Goal: Task Accomplishment & Management: Complete application form

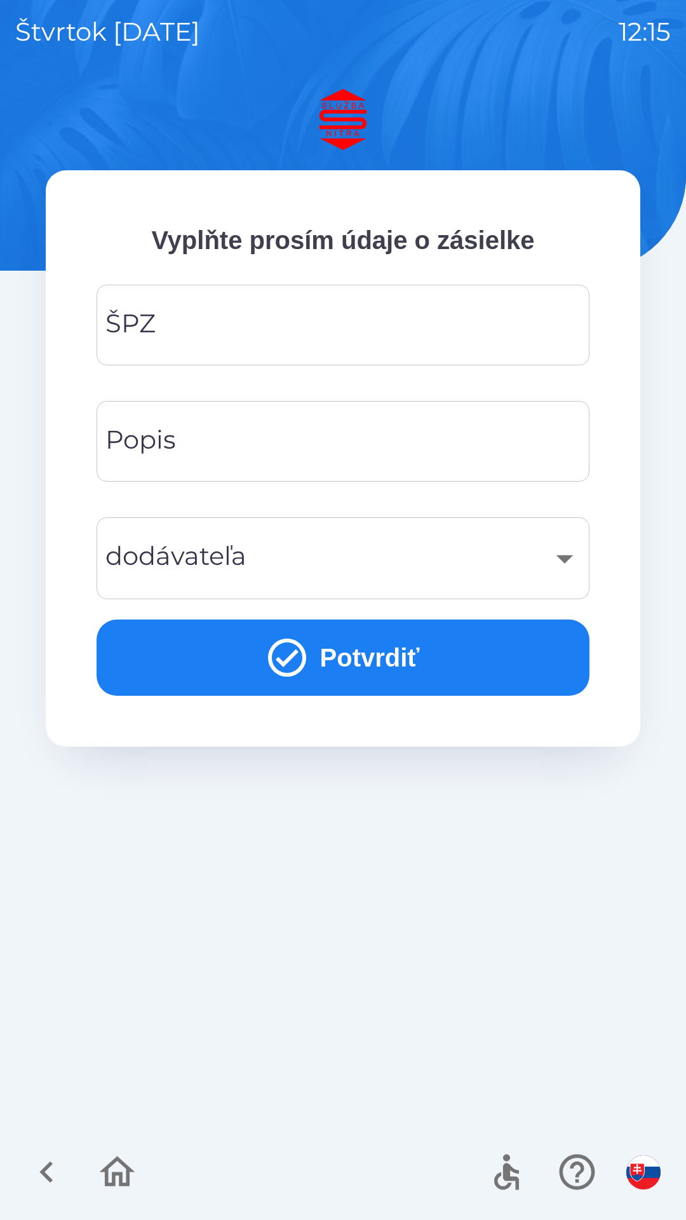
click at [645, 1171] on img "button" at bounding box center [644, 1172] width 34 height 34
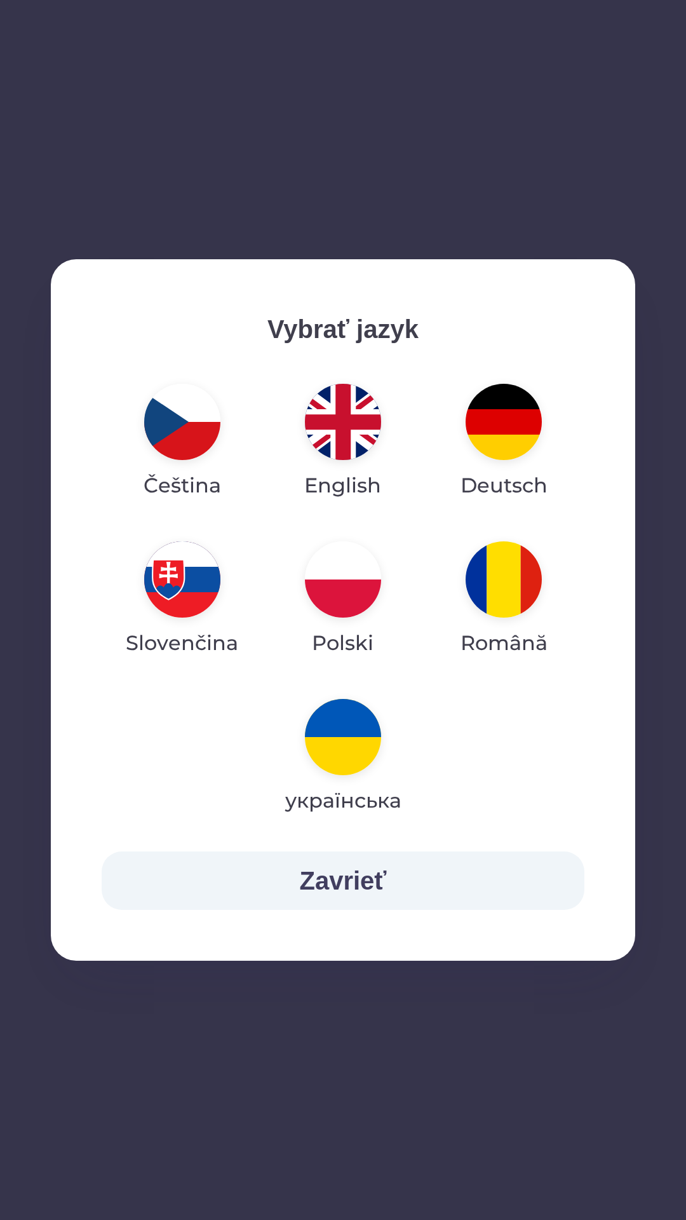
click at [349, 583] on img "button" at bounding box center [343, 579] width 76 height 76
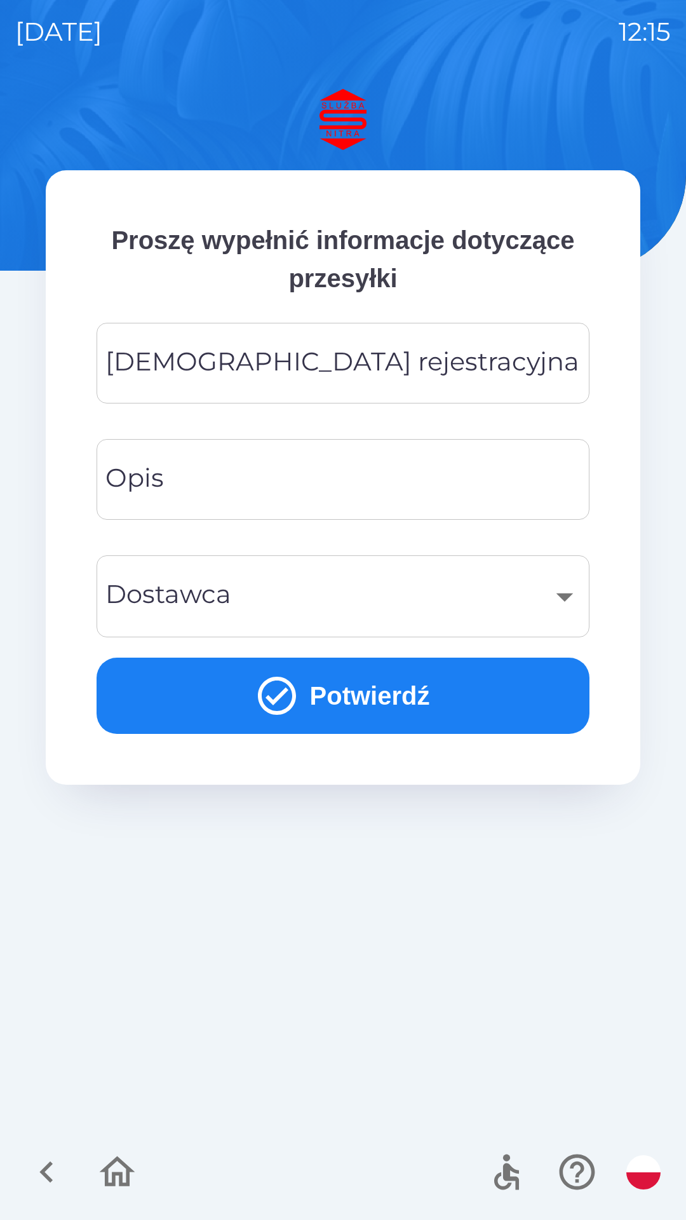
click at [243, 366] on div "[DEMOGRAPHIC_DATA] rejestracyjna Tablica rejestracyjna" at bounding box center [343, 363] width 493 height 81
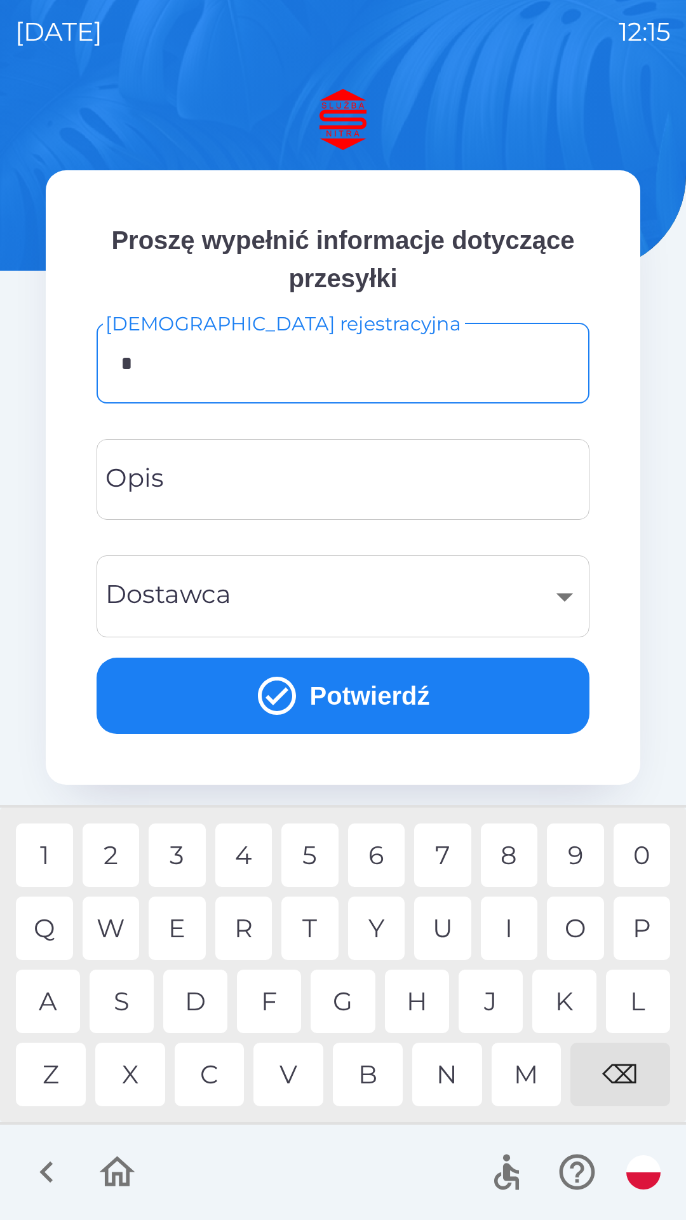
click at [566, 999] on div "K" at bounding box center [564, 1002] width 64 height 64
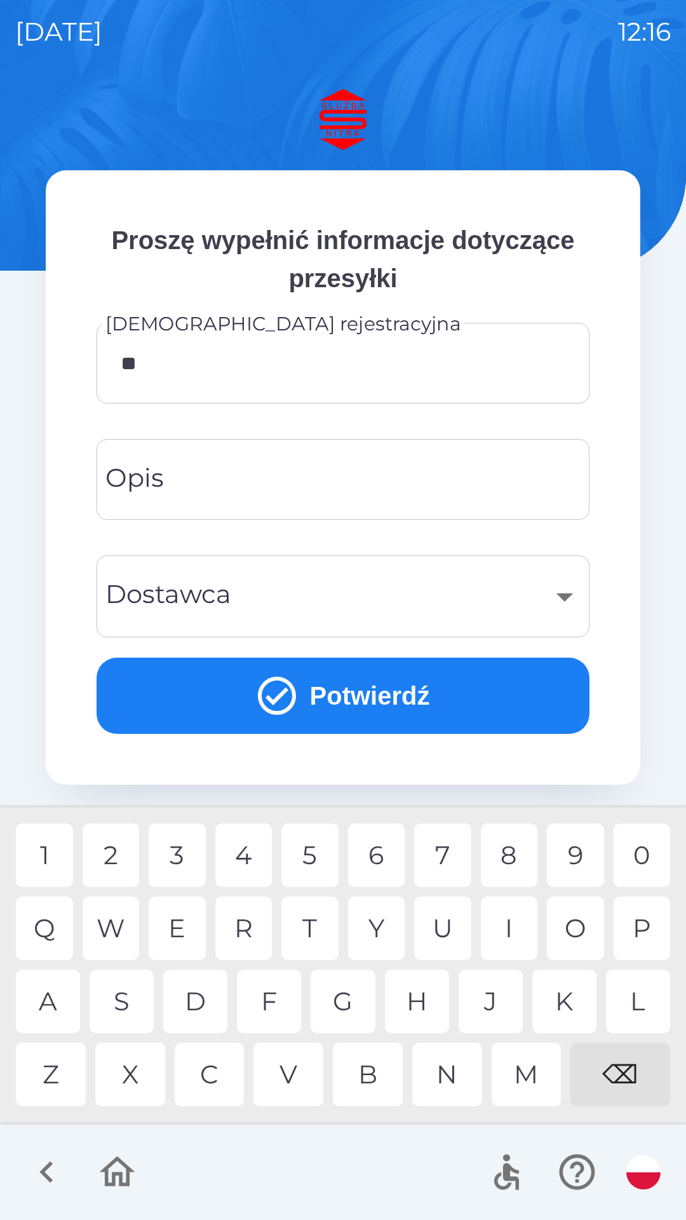
click at [450, 1074] on div "N" at bounding box center [447, 1075] width 70 height 64
click at [246, 857] on div "4" at bounding box center [243, 855] width 57 height 64
type input "********"
click at [557, 595] on div "​" at bounding box center [343, 596] width 463 height 51
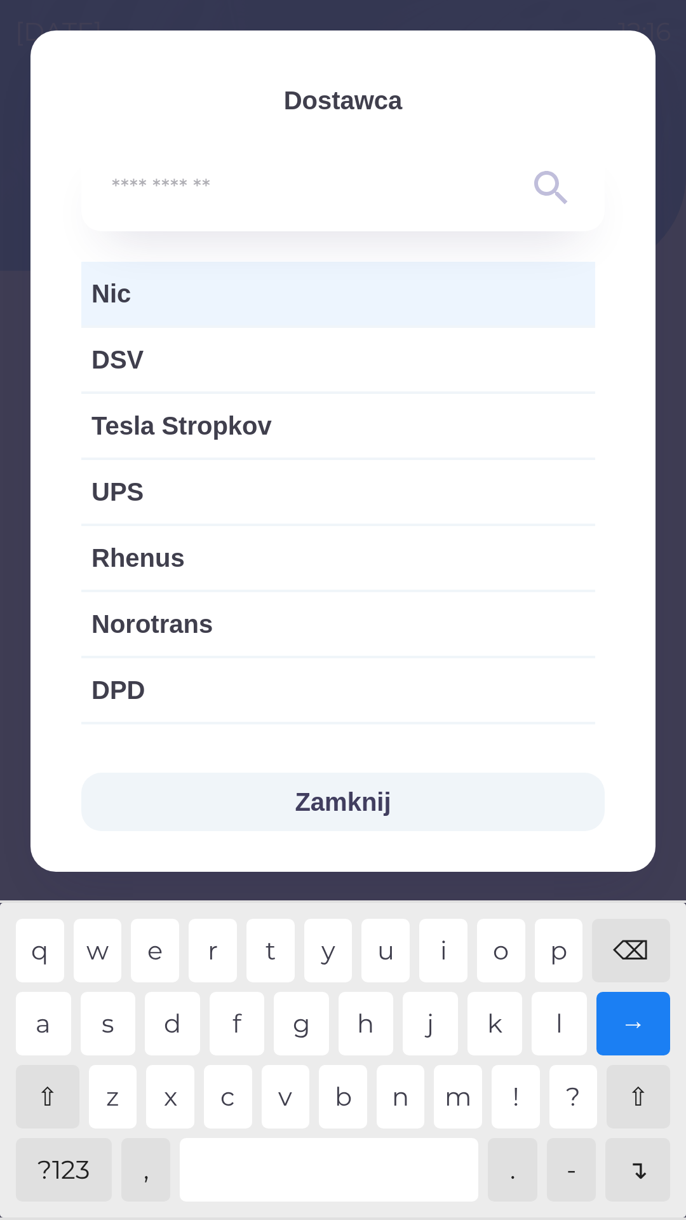
click at [355, 803] on button "Zamknij" at bounding box center [343, 802] width 524 height 58
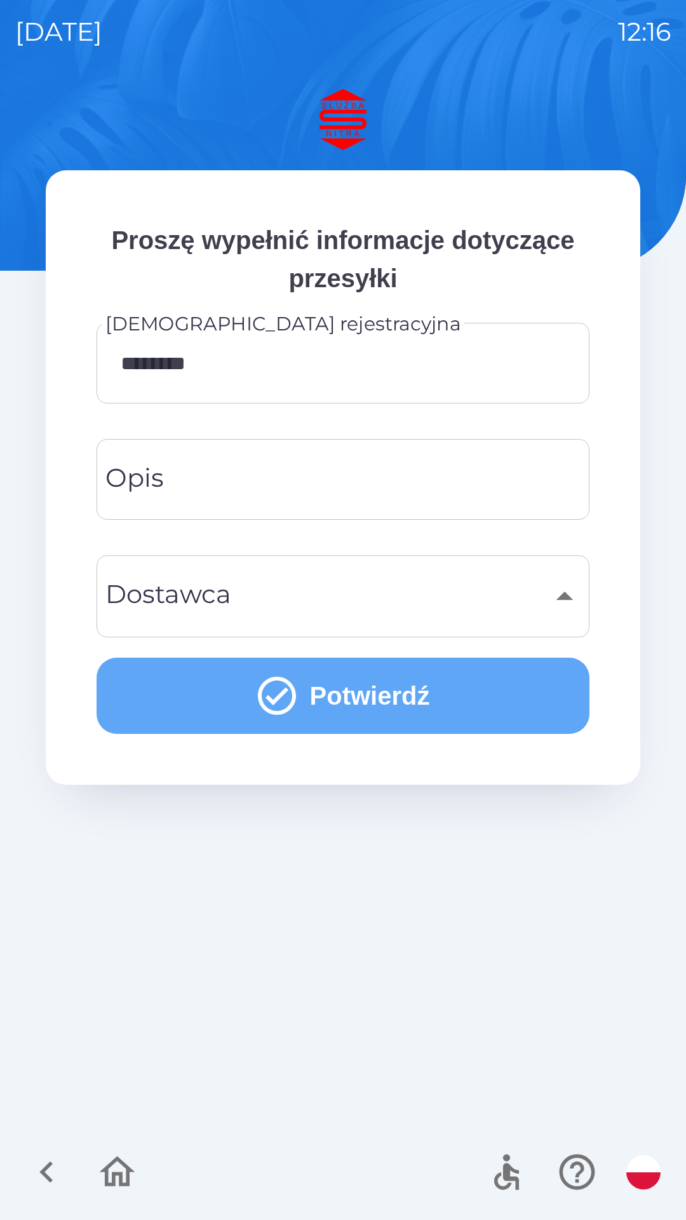
click at [362, 700] on button "Potwierdź" at bounding box center [343, 696] width 493 height 76
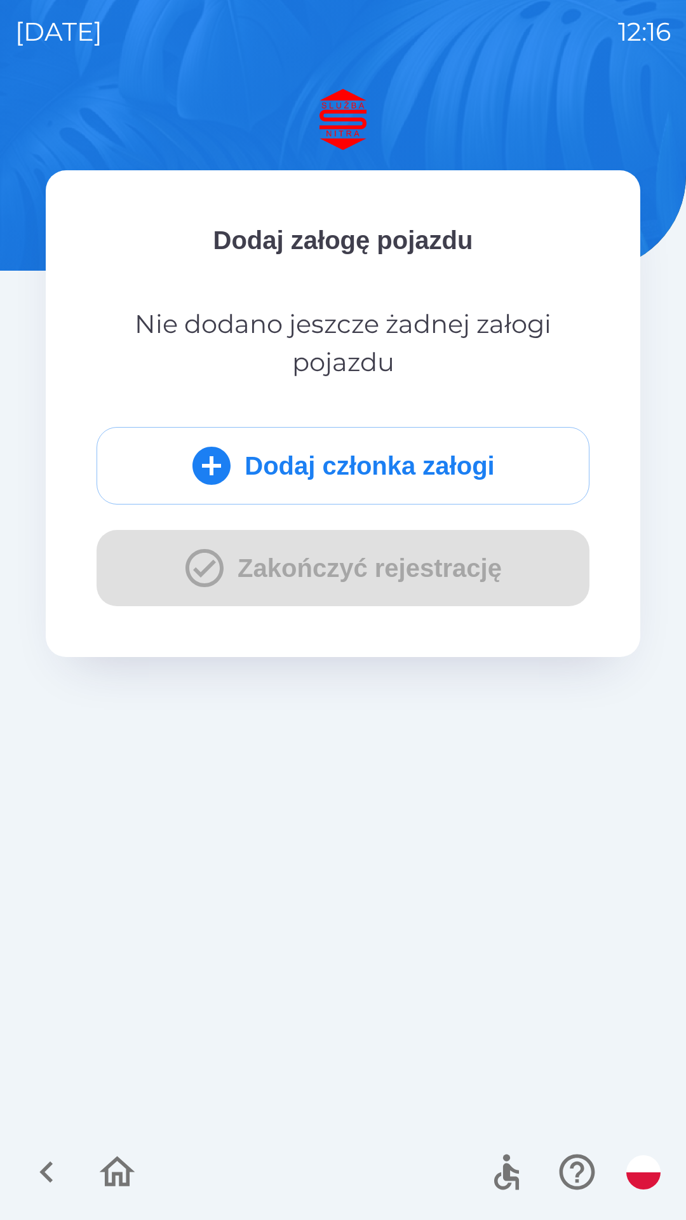
click at [314, 463] on button "Dodaj członka załogi" at bounding box center [343, 466] width 493 height 78
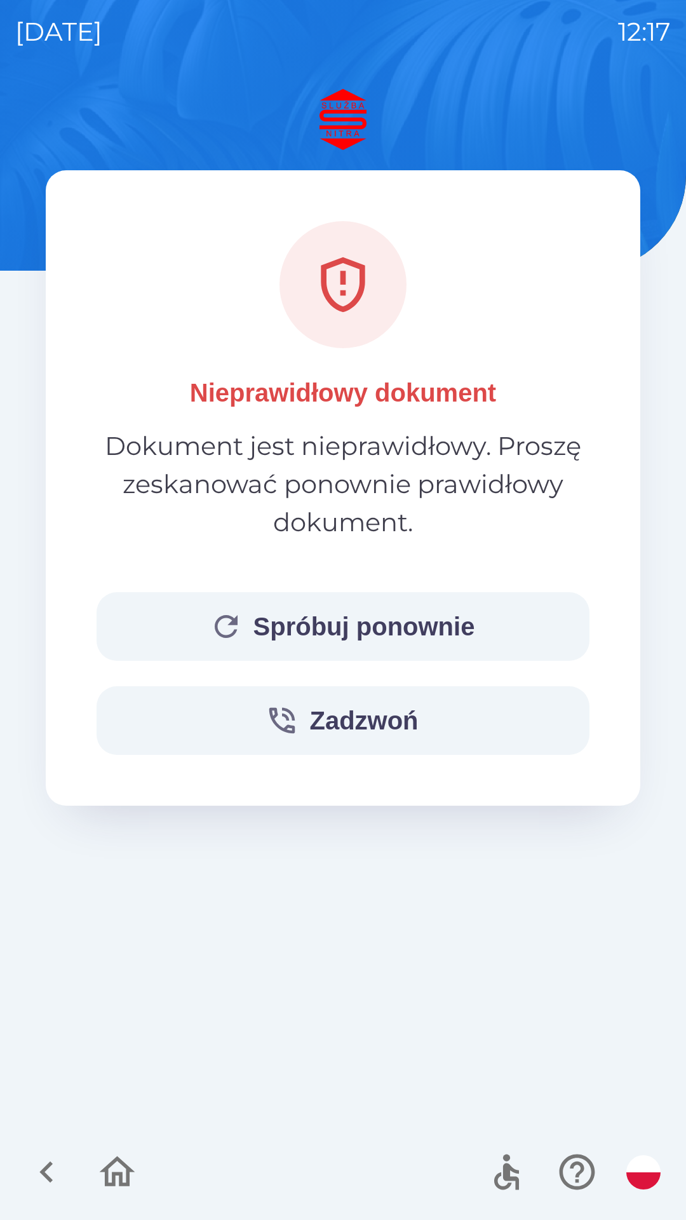
click at [342, 630] on button "Spróbuj ponownie" at bounding box center [343, 626] width 493 height 69
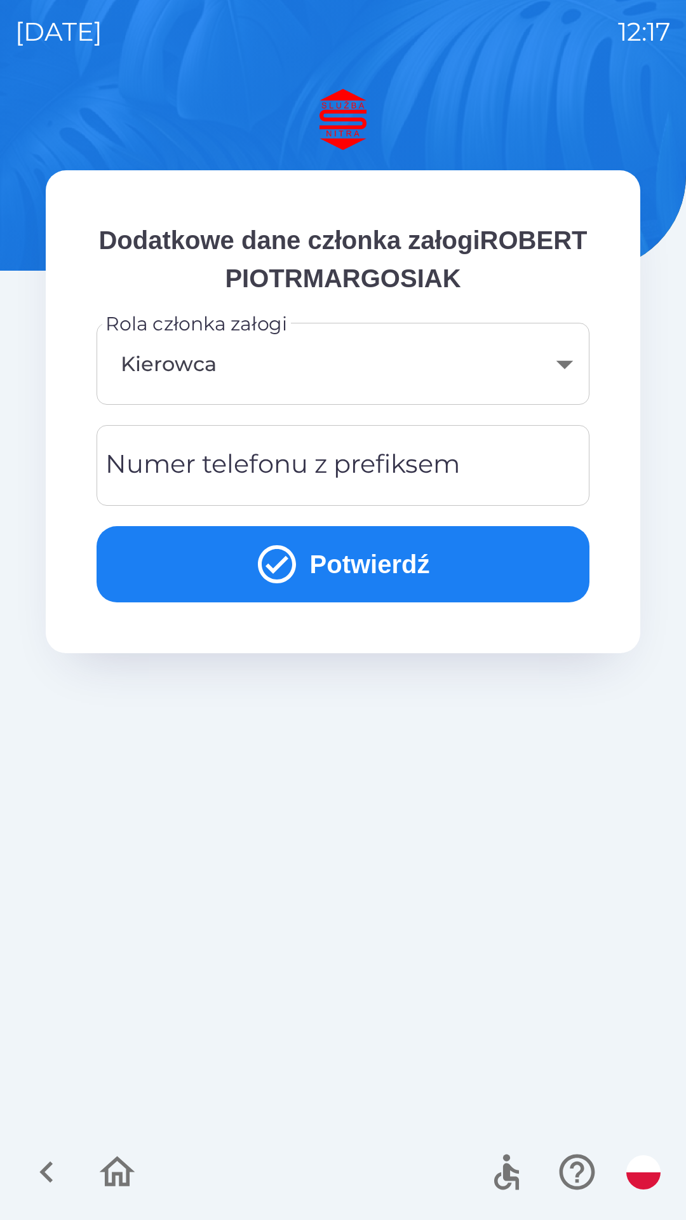
click at [564, 371] on body "[DATE] 12:17 Dodatkowe dane członka załogiROBERT PIOTRMARGOSIAK Rola członka za…" at bounding box center [343, 610] width 686 height 1220
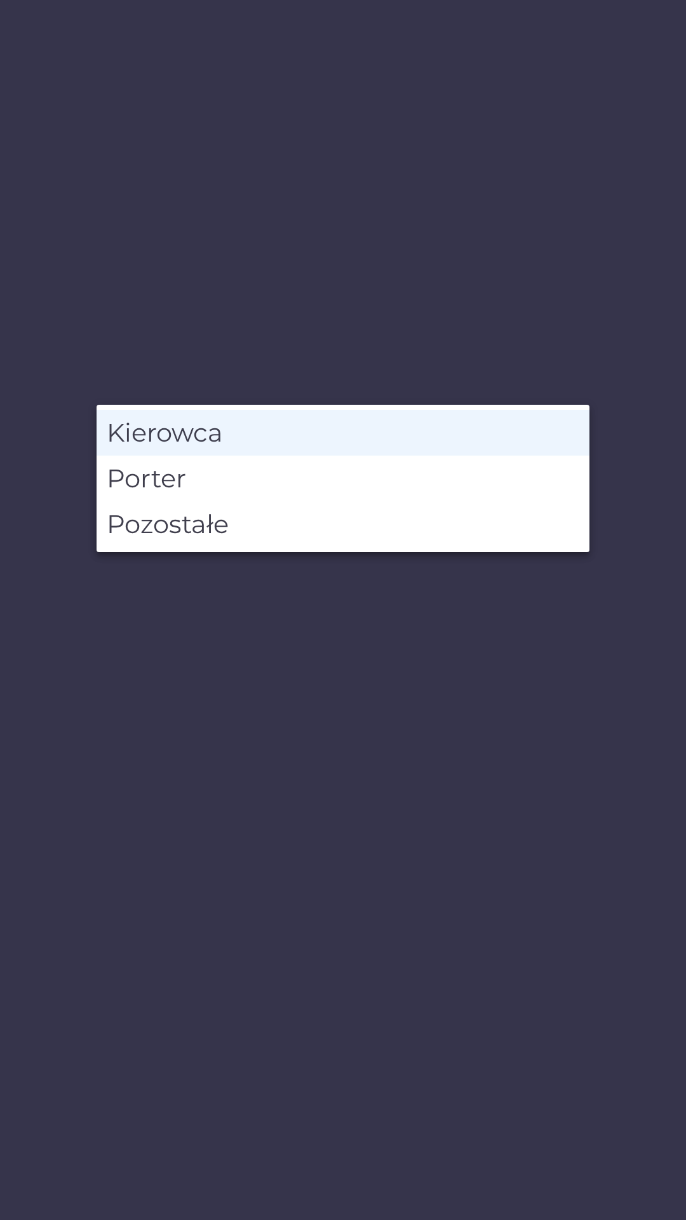
click at [220, 431] on li "Kierowca" at bounding box center [343, 433] width 493 height 46
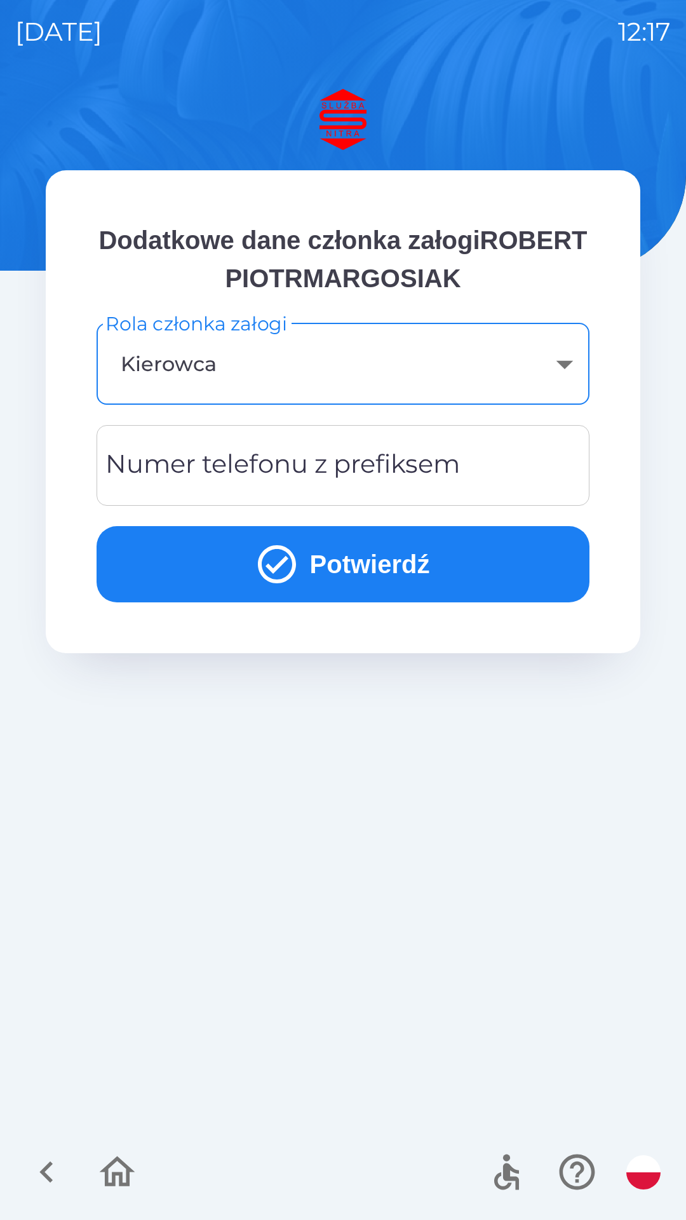
click at [224, 463] on div "Numer telefonu z prefiksem Numer telefonu z prefiksem" at bounding box center [343, 465] width 493 height 81
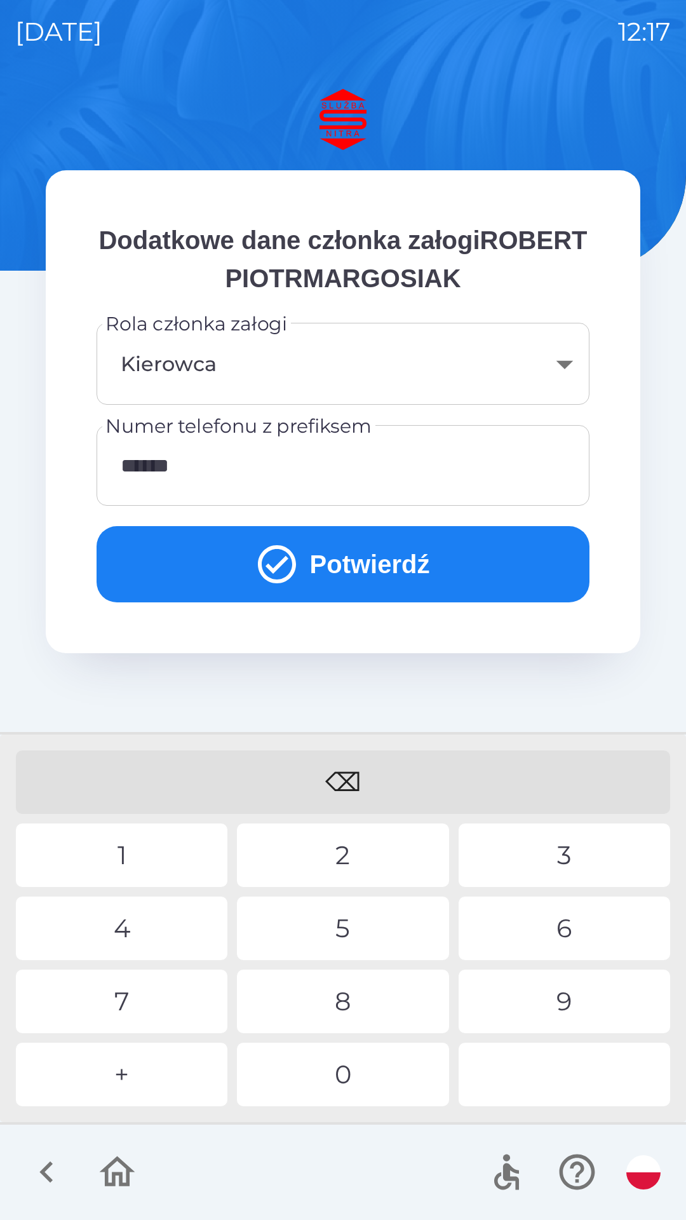
click at [571, 921] on div "6" at bounding box center [565, 929] width 212 height 64
click at [567, 926] on div "6" at bounding box center [565, 929] width 212 height 64
click at [364, 775] on div "⌫" at bounding box center [343, 782] width 654 height 64
click at [569, 1002] on div "9" at bounding box center [565, 1002] width 212 height 64
click at [136, 929] on div "4" at bounding box center [122, 929] width 212 height 64
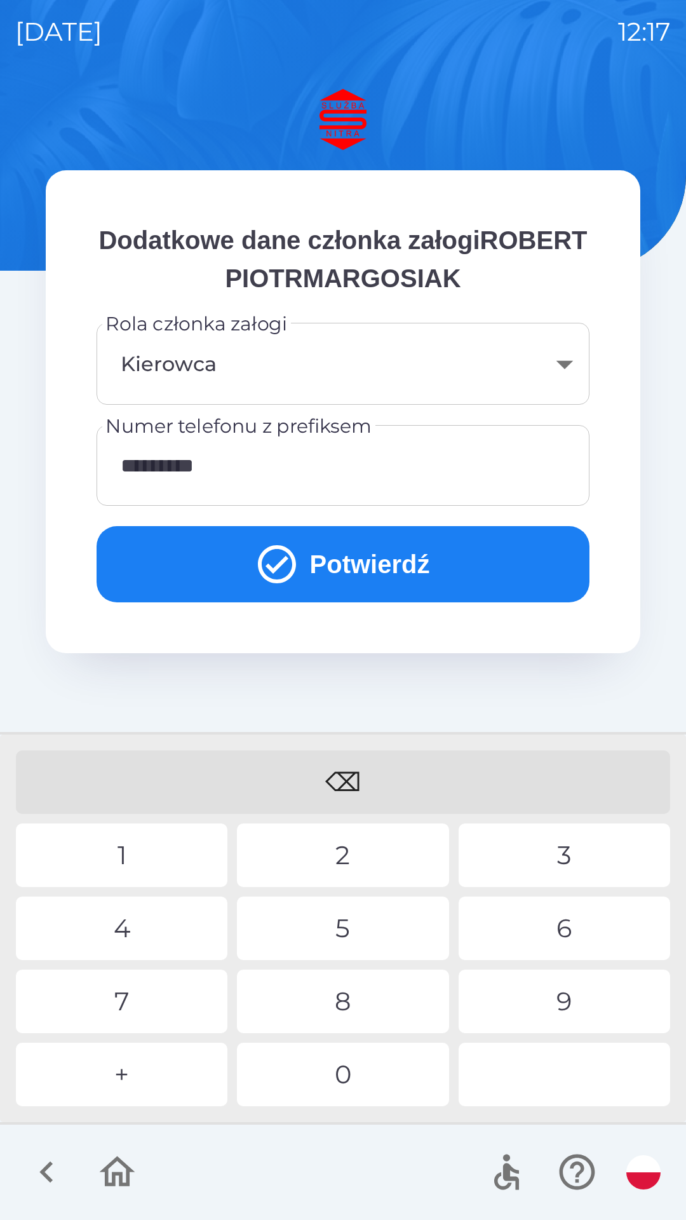
click at [550, 851] on div "3" at bounding box center [565, 855] width 212 height 64
click at [137, 932] on div "4" at bounding box center [122, 929] width 212 height 64
type input "**********"
click at [368, 571] on button "Potwierdź" at bounding box center [343, 564] width 493 height 76
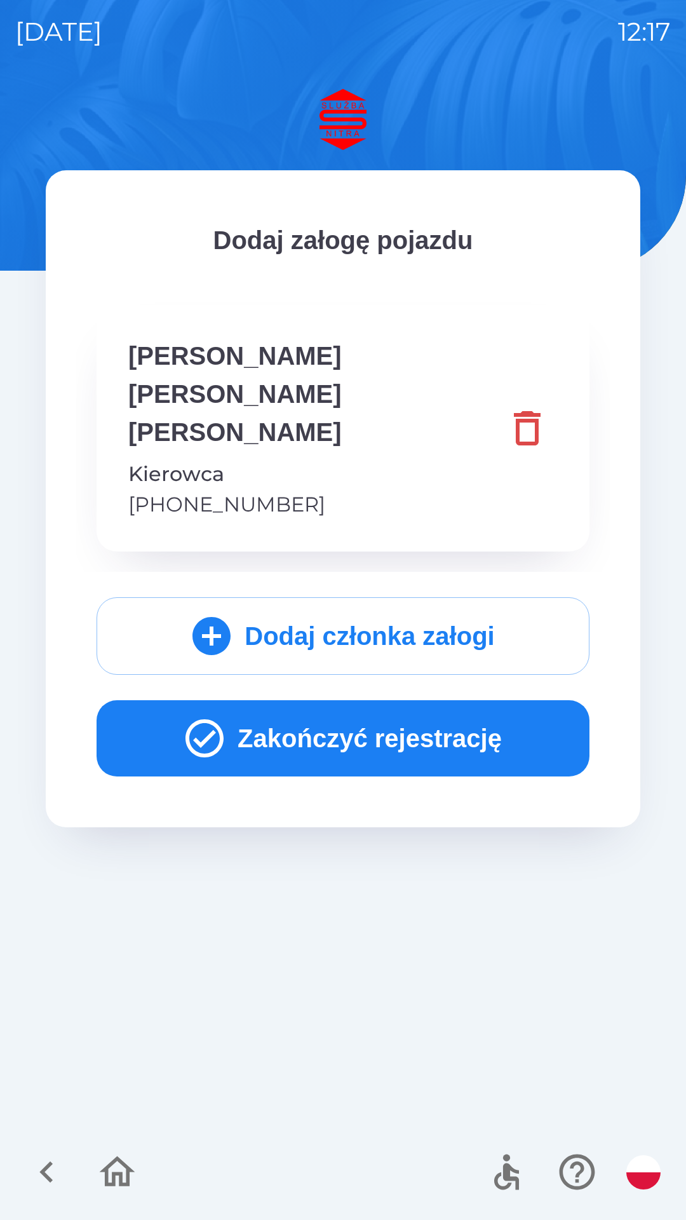
click at [318, 701] on button "Zakończyć rejestrację" at bounding box center [343, 738] width 493 height 76
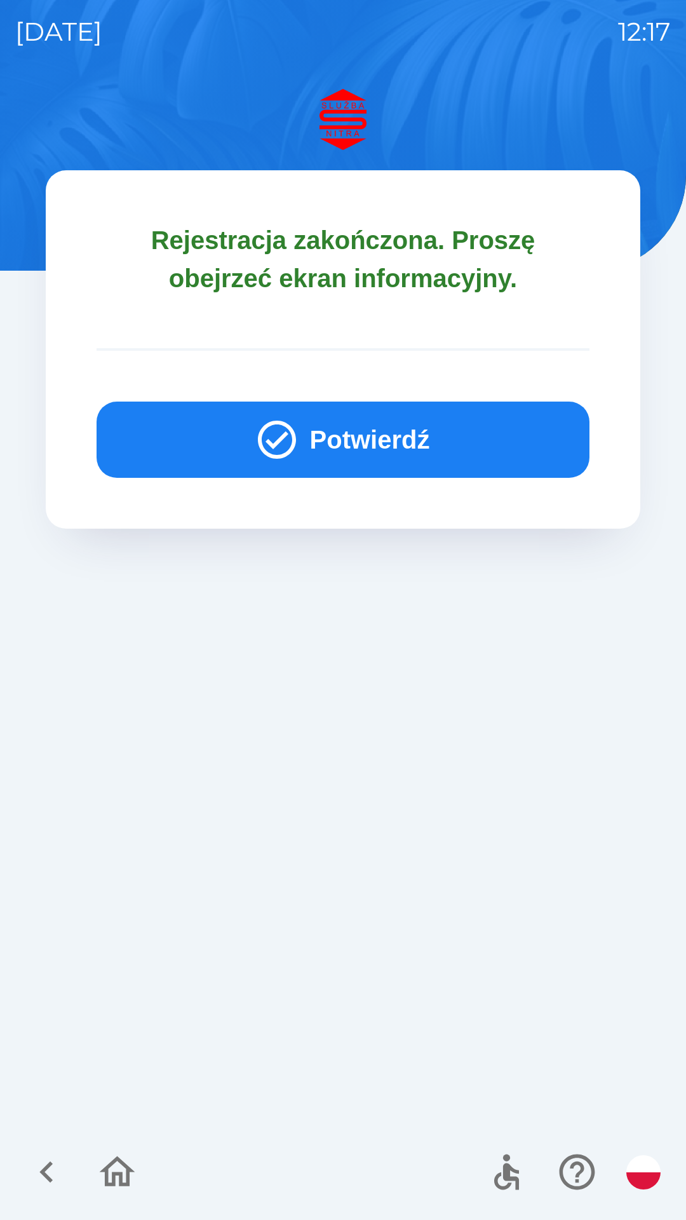
click at [355, 448] on button "Potwierdź" at bounding box center [343, 440] width 493 height 76
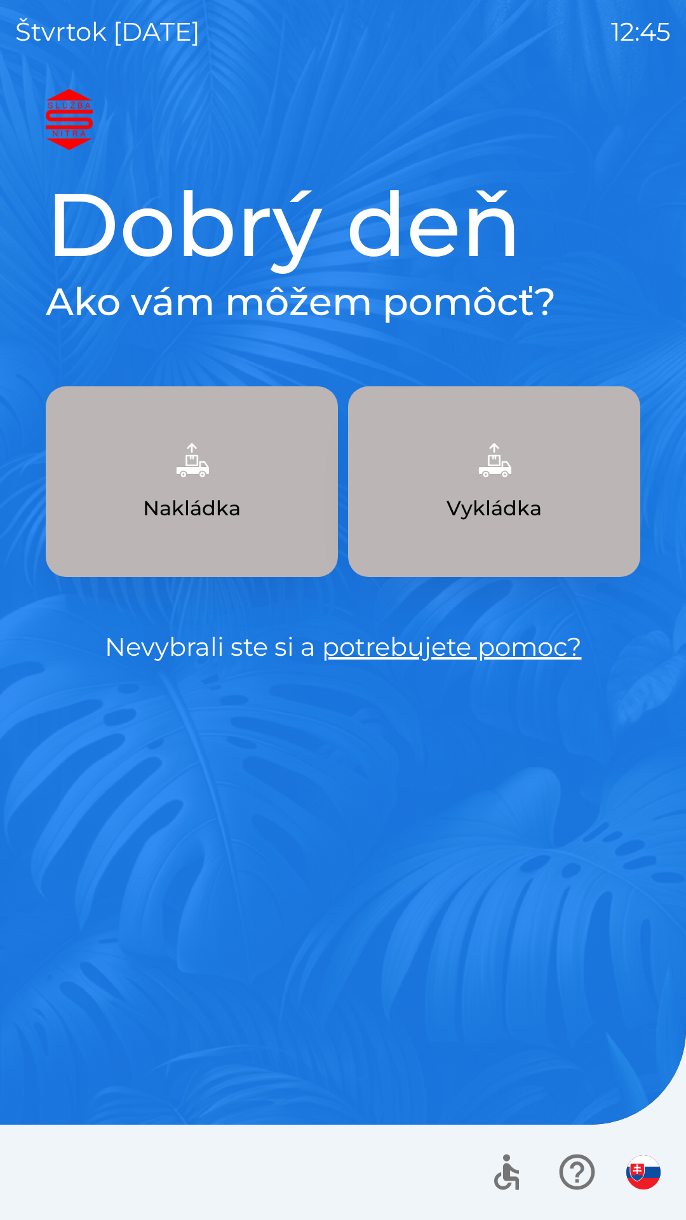
click at [198, 495] on p "Nakládka" at bounding box center [192, 508] width 98 height 30
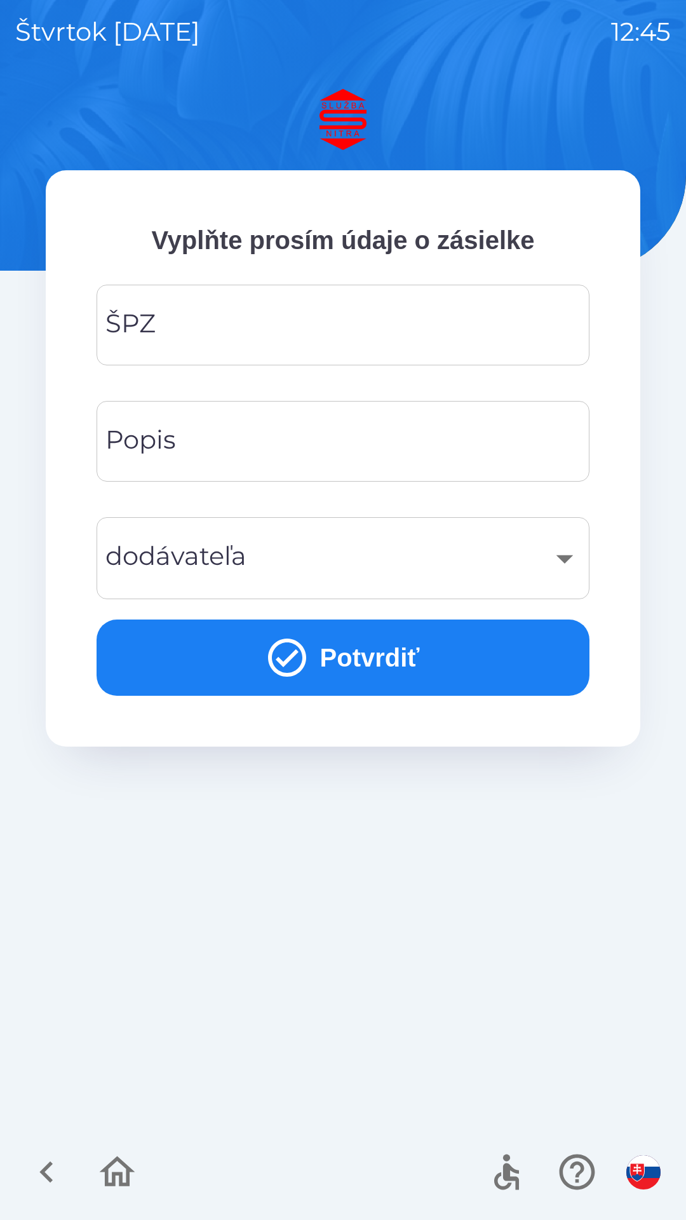
click at [170, 325] on input "ŠPZ" at bounding box center [343, 325] width 463 height 50
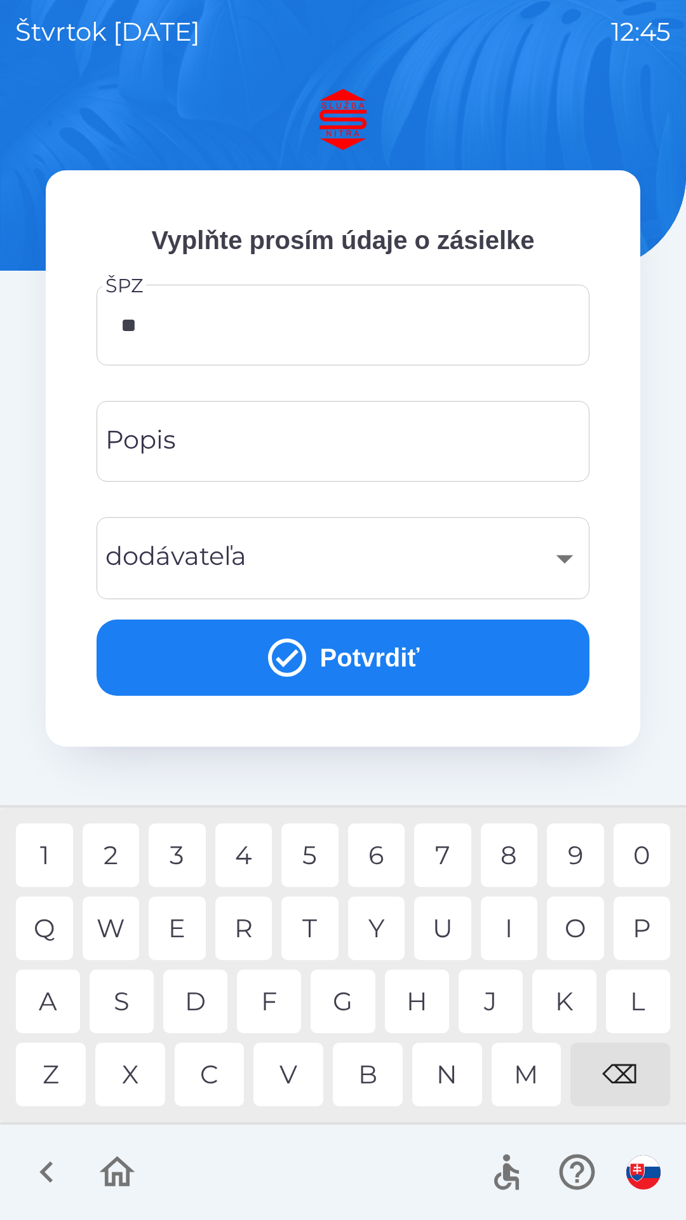
click at [309, 925] on div "T" at bounding box center [309, 929] width 57 height 64
click at [511, 852] on div "8" at bounding box center [509, 855] width 57 height 64
click at [447, 852] on div "7" at bounding box center [442, 855] width 57 height 64
click at [495, 994] on div "J" at bounding box center [491, 1002] width 64 height 64
type input "*******"
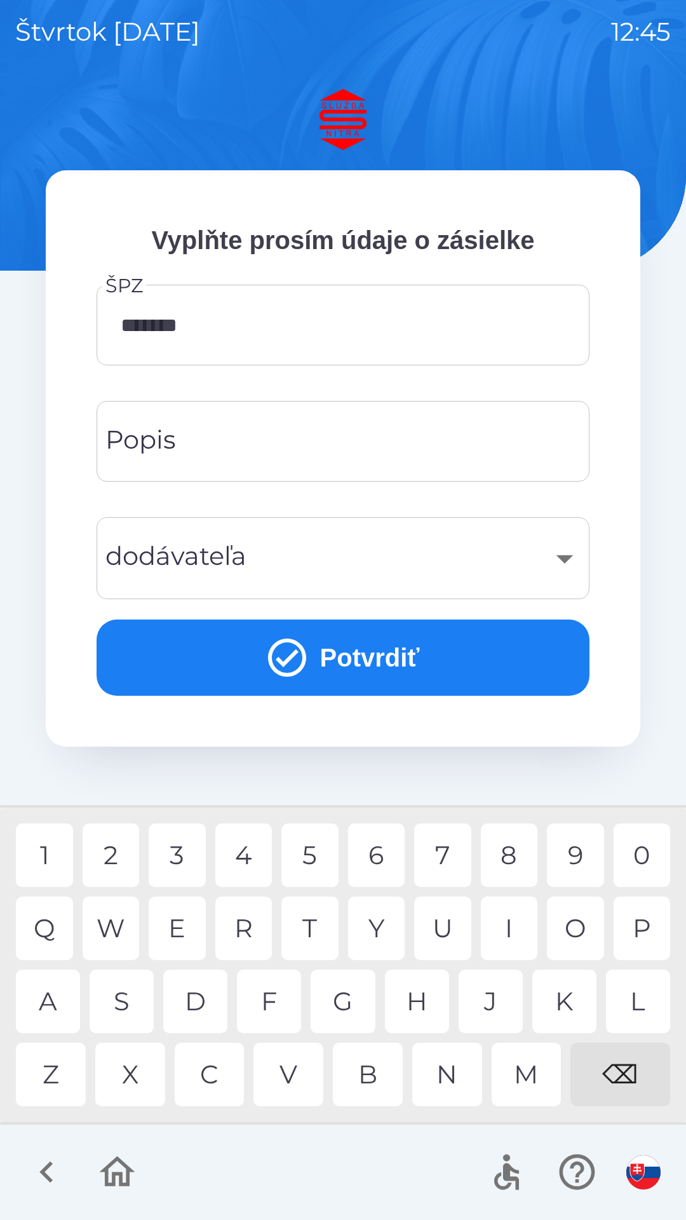
click at [173, 432] on div "Popis Popis" at bounding box center [343, 441] width 493 height 81
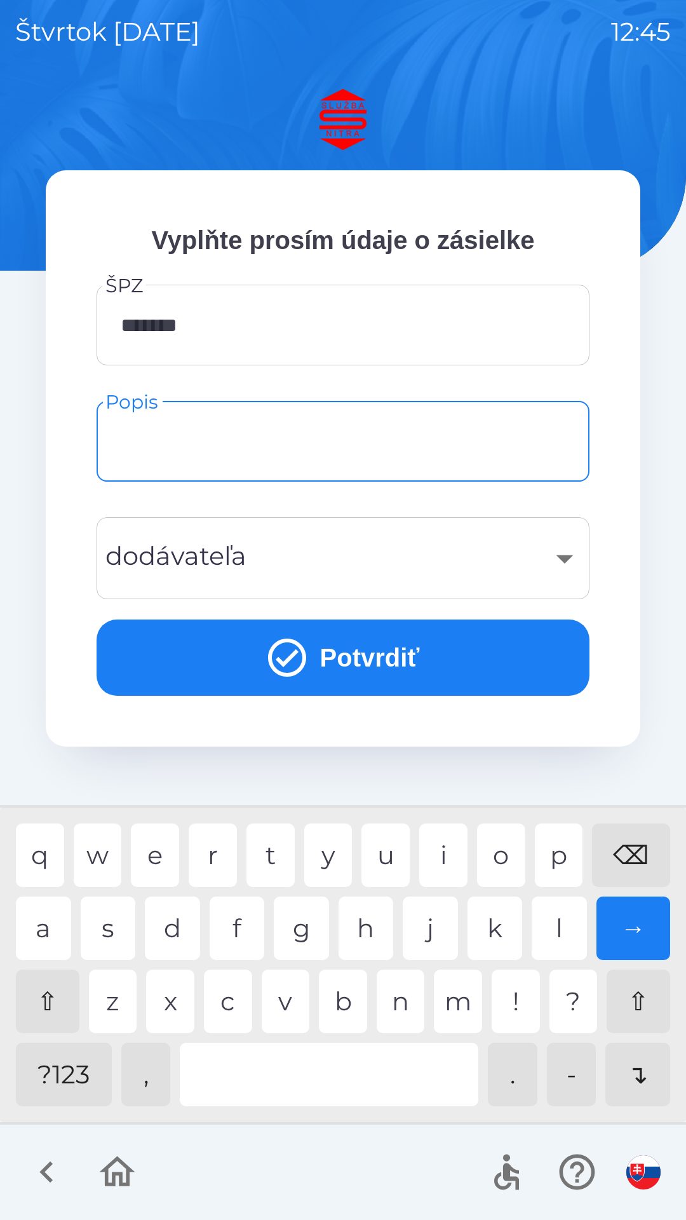
click at [564, 560] on div "​" at bounding box center [343, 557] width 463 height 51
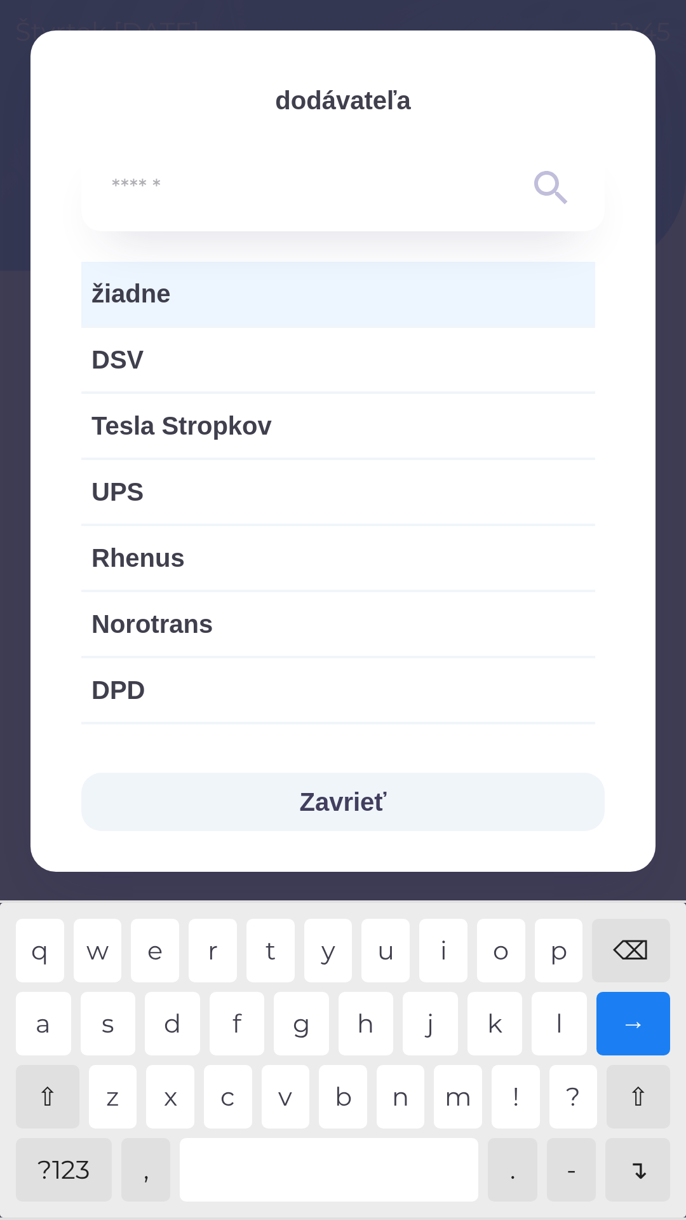
click at [347, 794] on button "Zavrieť" at bounding box center [343, 802] width 524 height 58
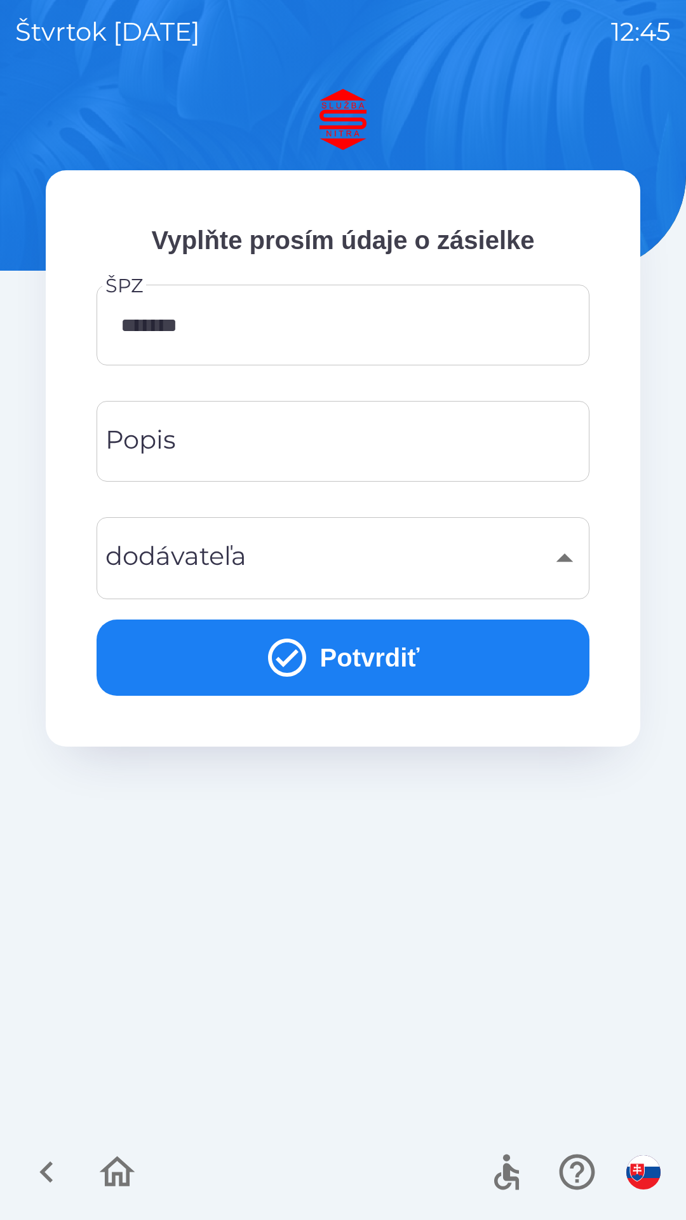
click at [325, 647] on button "Potvrdiť" at bounding box center [343, 658] width 493 height 76
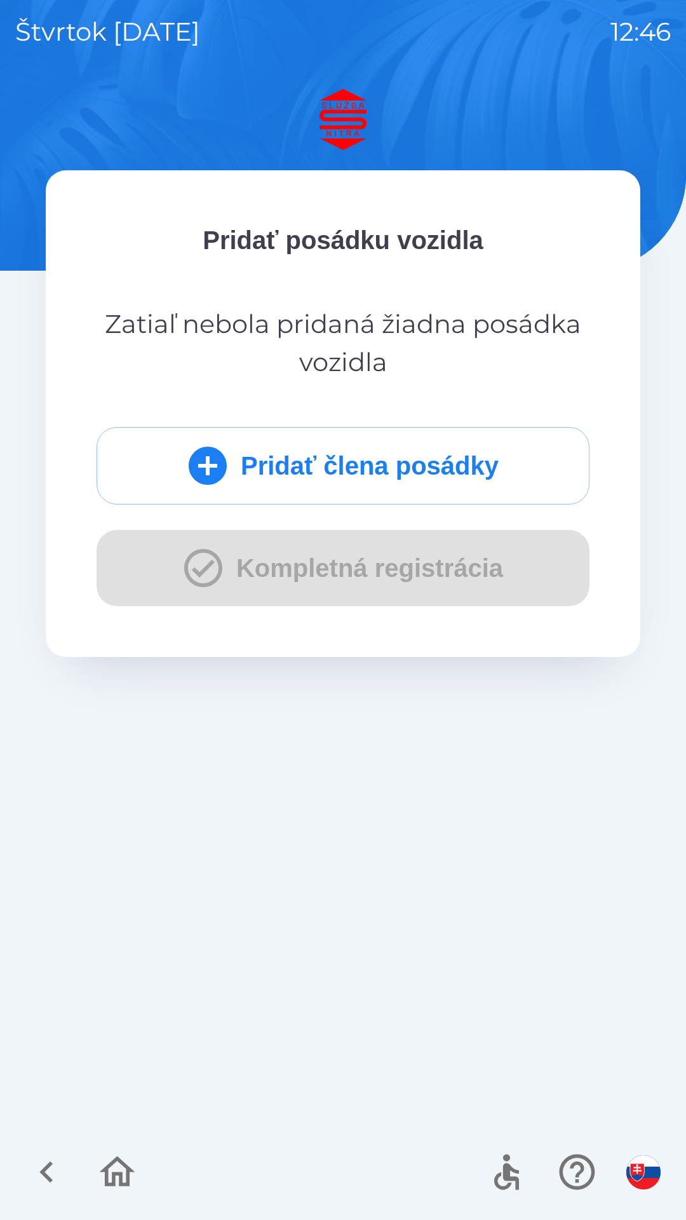
click at [203, 466] on icon "submit" at bounding box center [208, 466] width 46 height 46
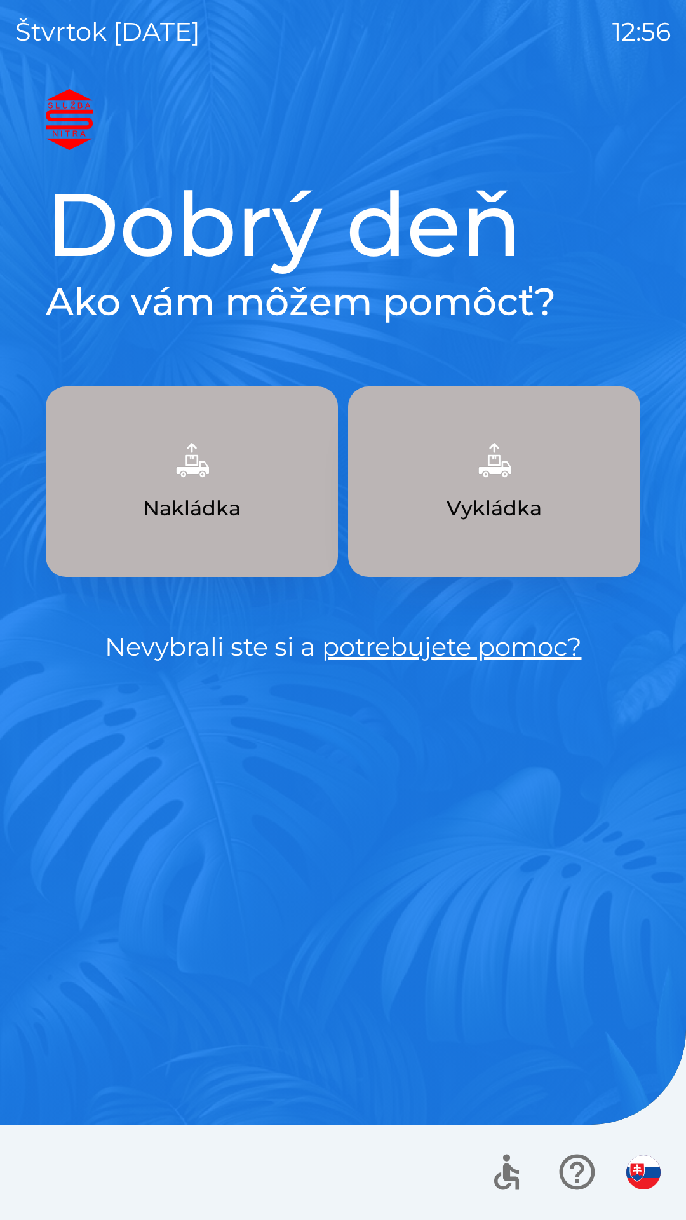
click at [487, 506] on p "Vykládka" at bounding box center [494, 508] width 95 height 30
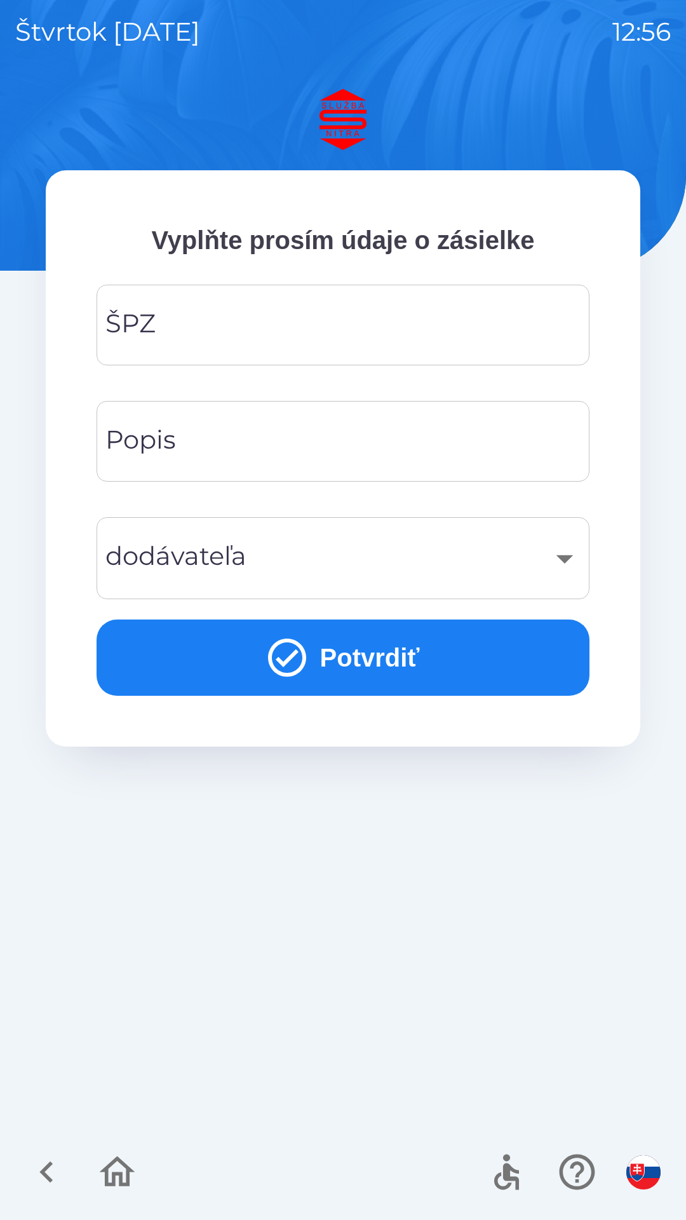
click at [334, 328] on input "ŠPZ" at bounding box center [343, 325] width 463 height 50
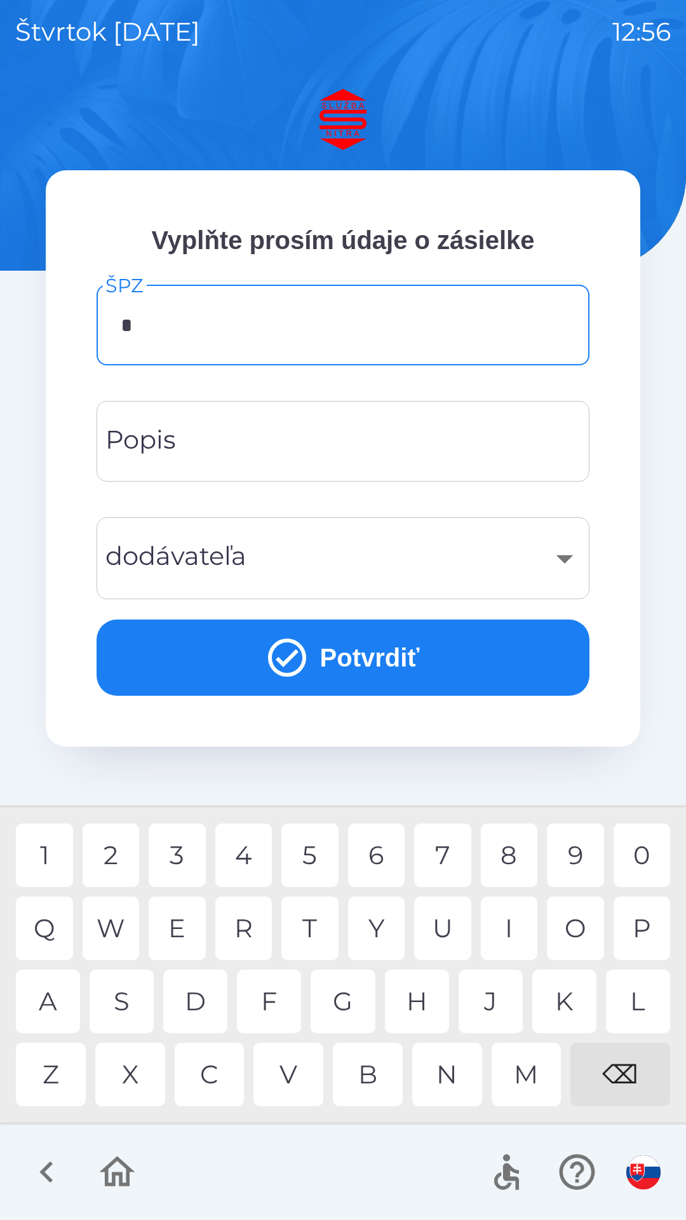
click at [136, 1009] on div "S" at bounding box center [122, 1002] width 64 height 64
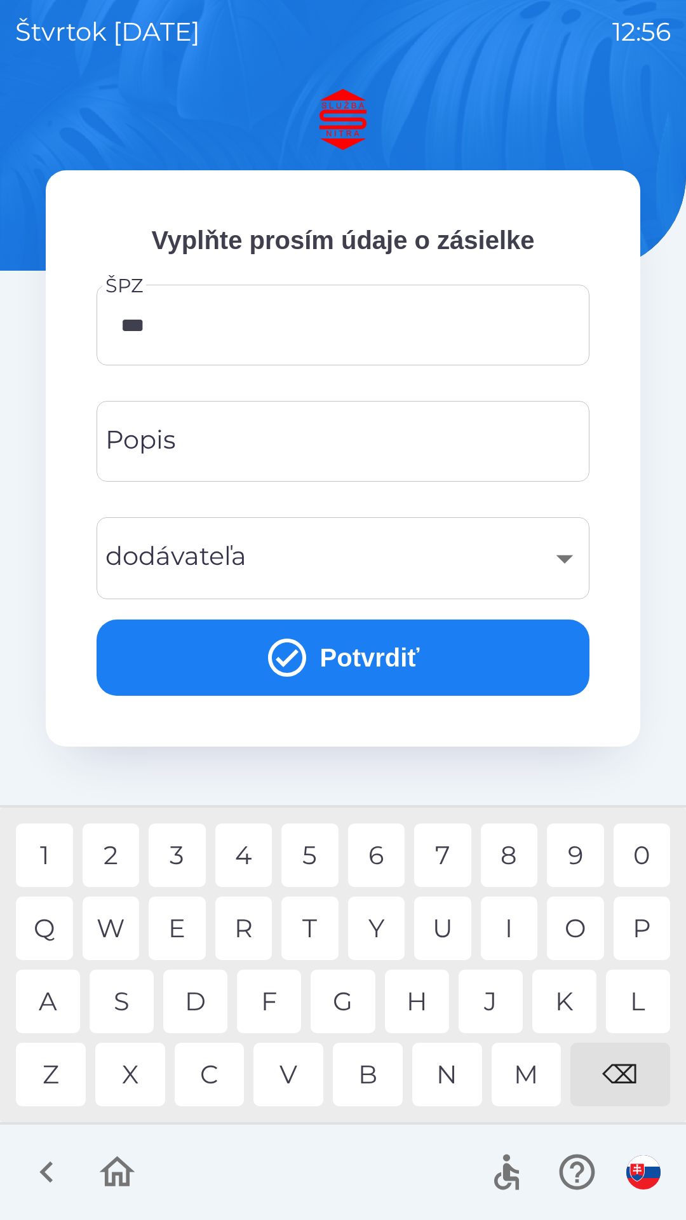
click at [308, 857] on div "5" at bounding box center [309, 855] width 57 height 64
type input "*******"
click at [363, 561] on div "​" at bounding box center [343, 557] width 463 height 51
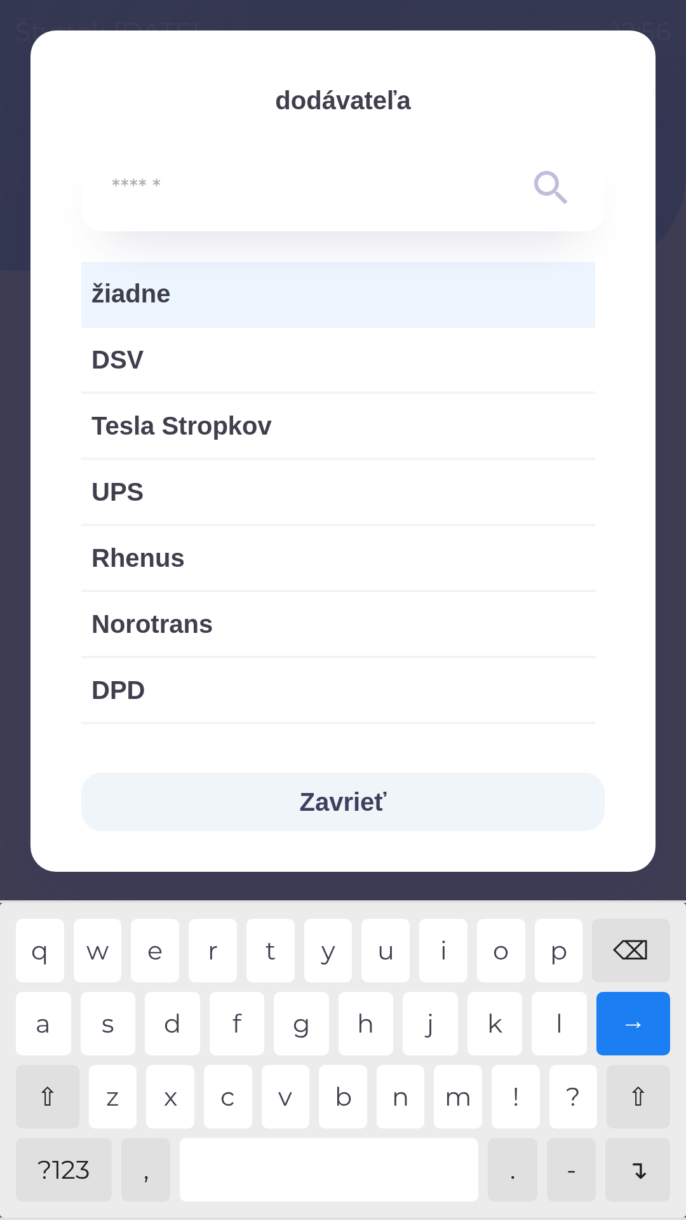
click at [354, 628] on span "Norotrans" at bounding box center [338, 624] width 494 height 38
type input "***"
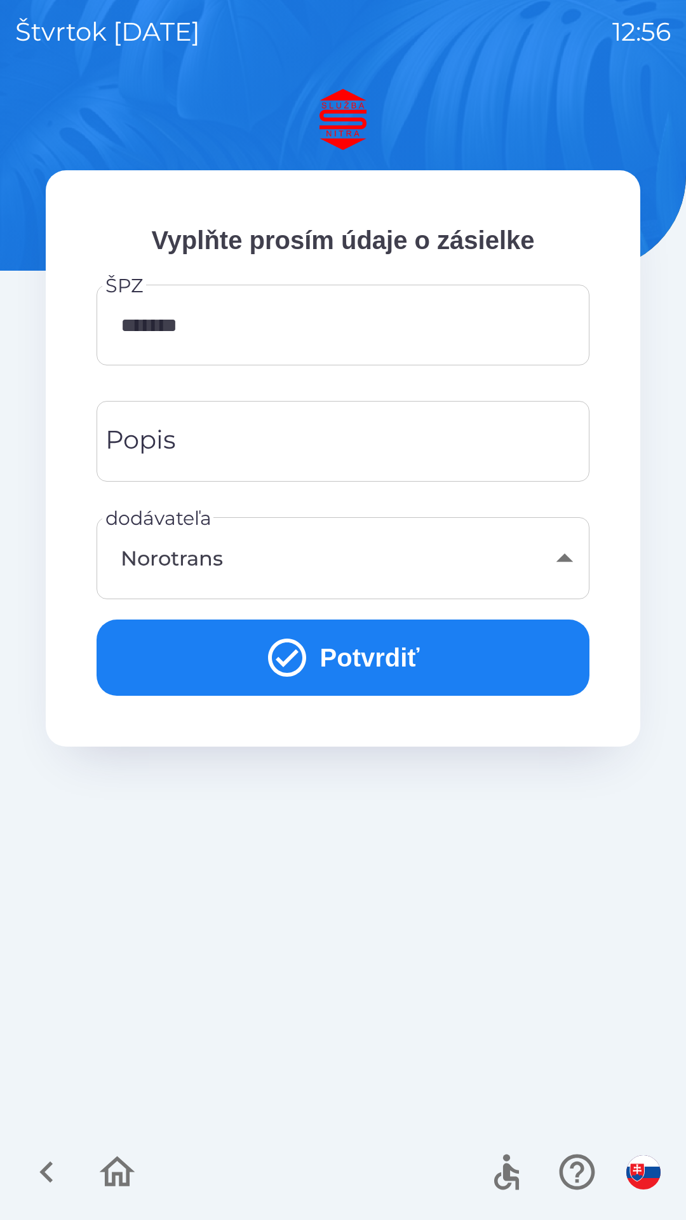
click at [373, 449] on input "Popis" at bounding box center [343, 441] width 463 height 50
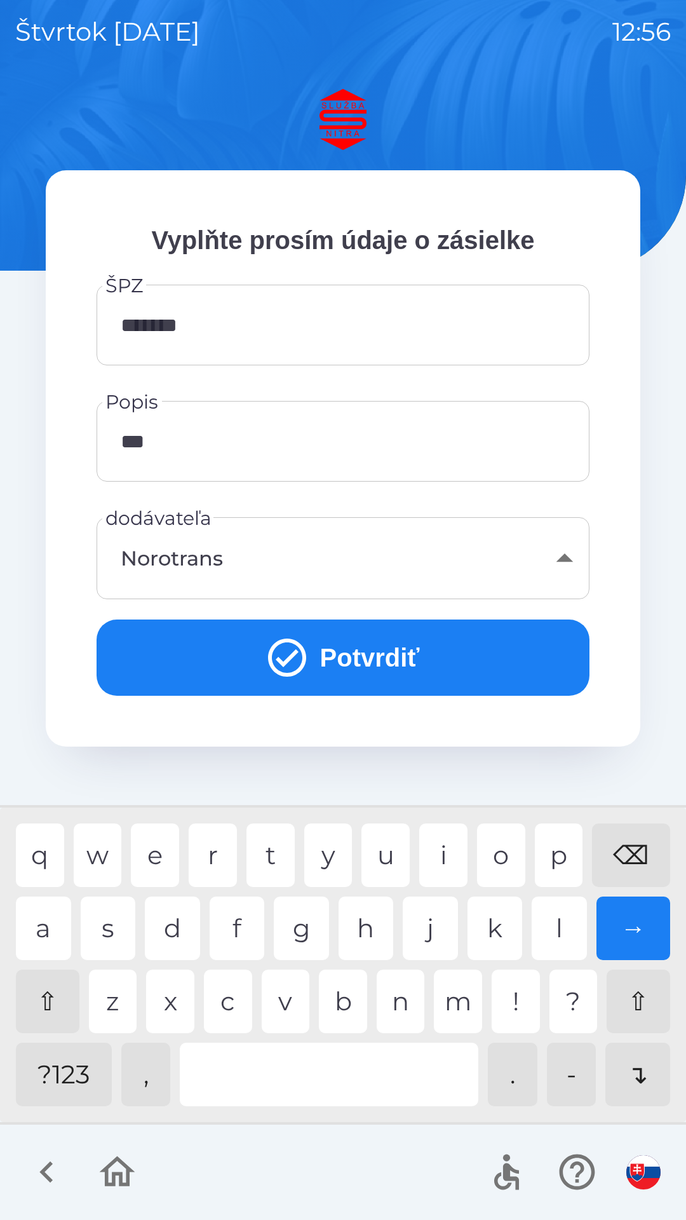
click at [558, 927] on div "l" at bounding box center [559, 929] width 55 height 64
click at [447, 862] on div "i" at bounding box center [443, 855] width 48 height 64
click at [438, 942] on div "j" at bounding box center [430, 929] width 55 height 64
click at [50, 928] on div "a" at bounding box center [43, 929] width 55 height 64
type input "*******"
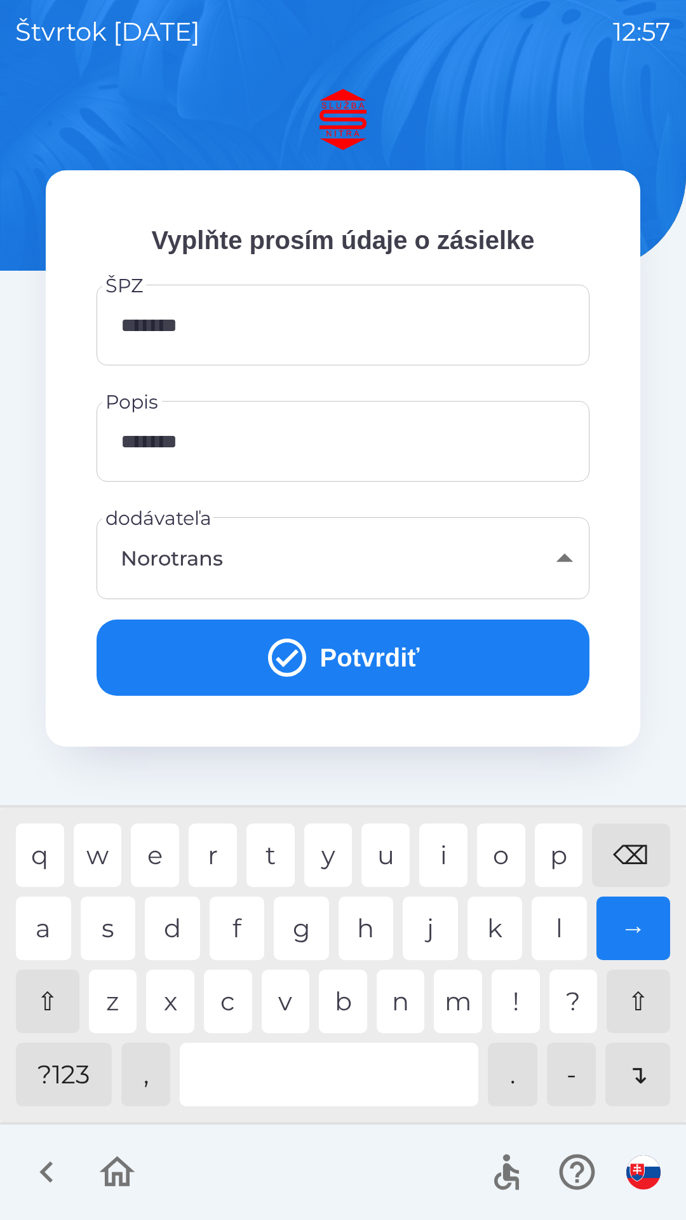
click at [409, 1009] on div "n" at bounding box center [401, 1002] width 48 height 64
click at [287, 648] on icon "submit" at bounding box center [287, 658] width 46 height 46
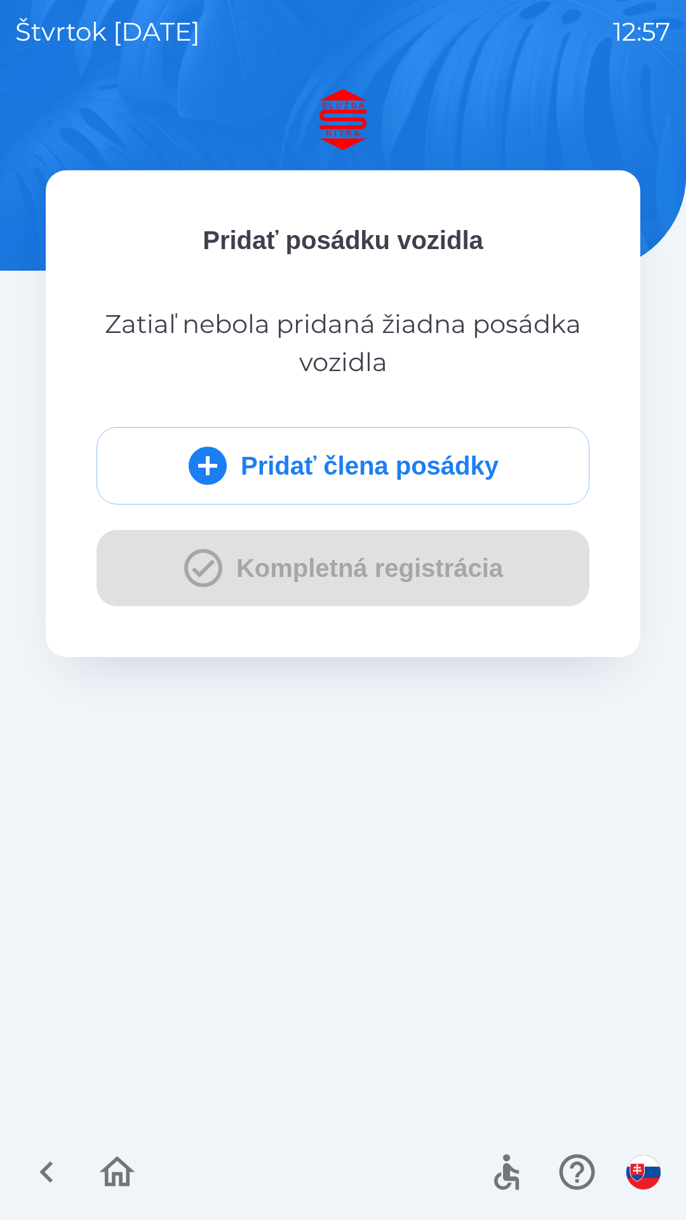
click at [208, 471] on icon "submit" at bounding box center [208, 466] width 38 height 38
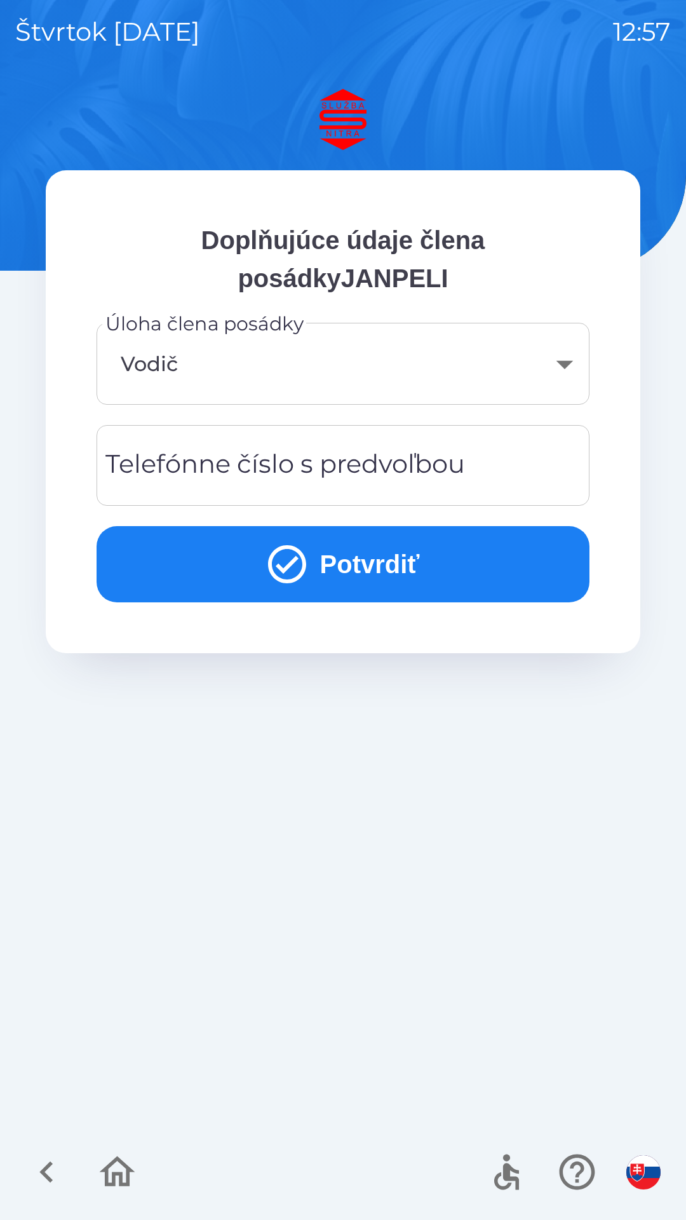
click at [299, 565] on icon "submit" at bounding box center [287, 564] width 38 height 38
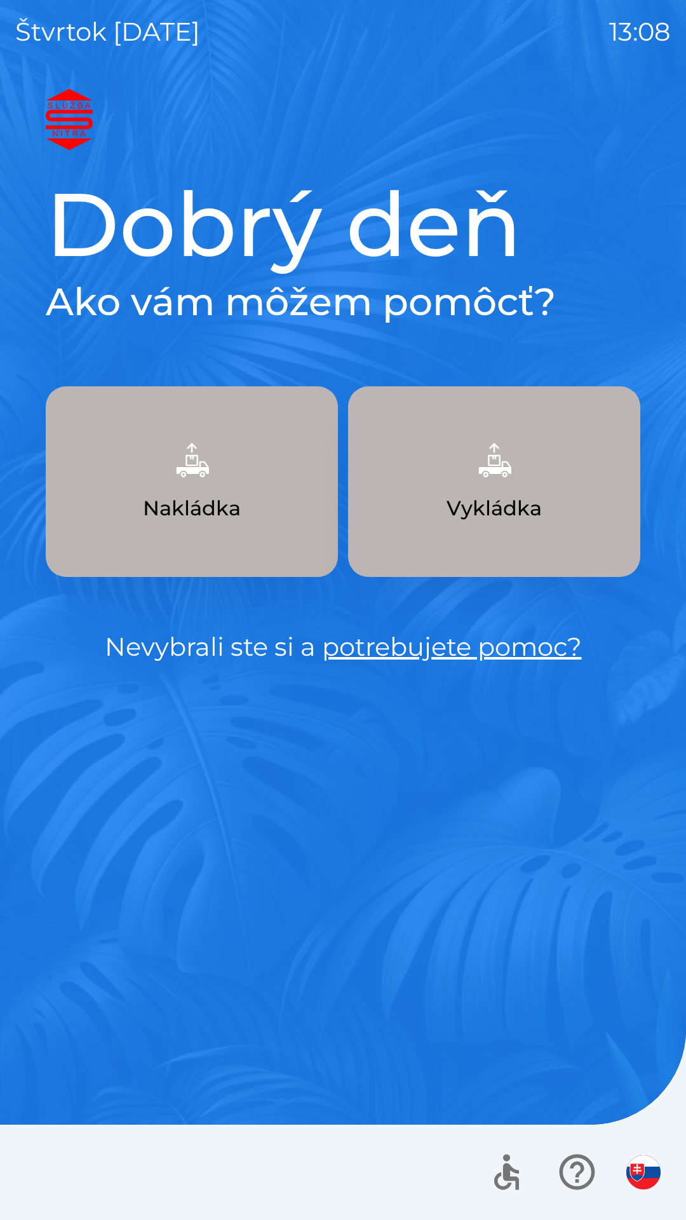
click at [479, 477] on img "button" at bounding box center [494, 460] width 56 height 56
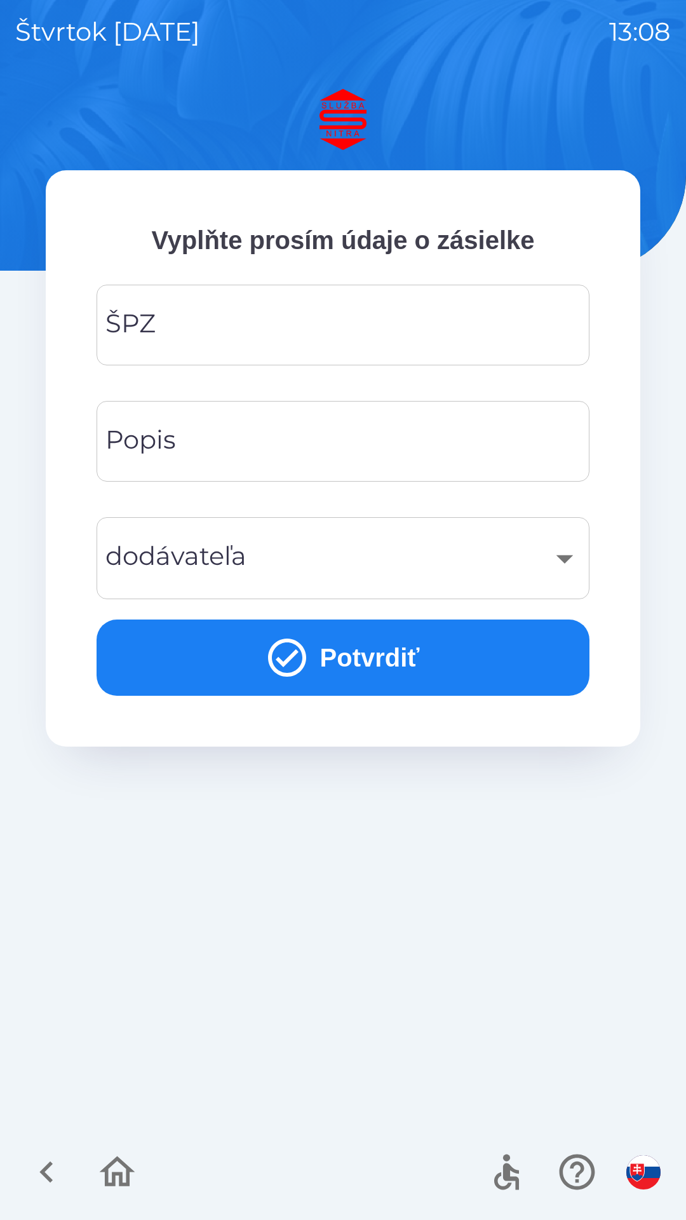
click at [203, 334] on input "ŠPZ" at bounding box center [343, 325] width 463 height 50
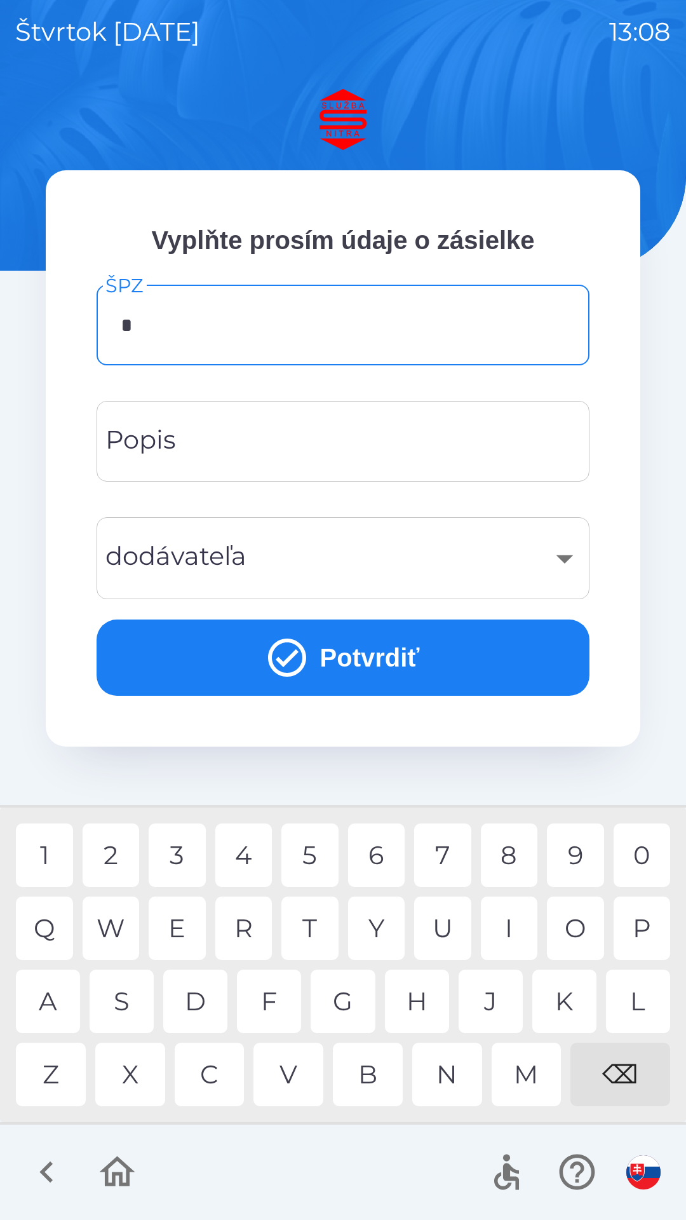
click at [452, 1080] on div "N" at bounding box center [447, 1075] width 70 height 64
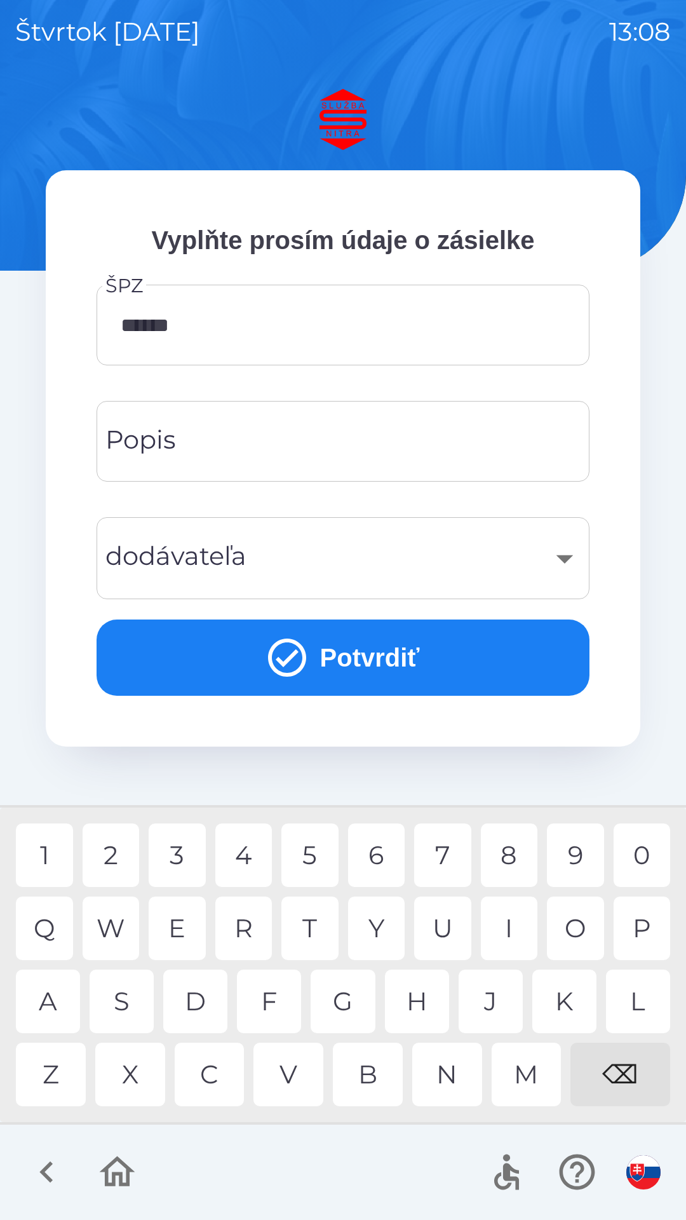
type input "*******"
click at [221, 448] on input "Popis" at bounding box center [343, 441] width 463 height 50
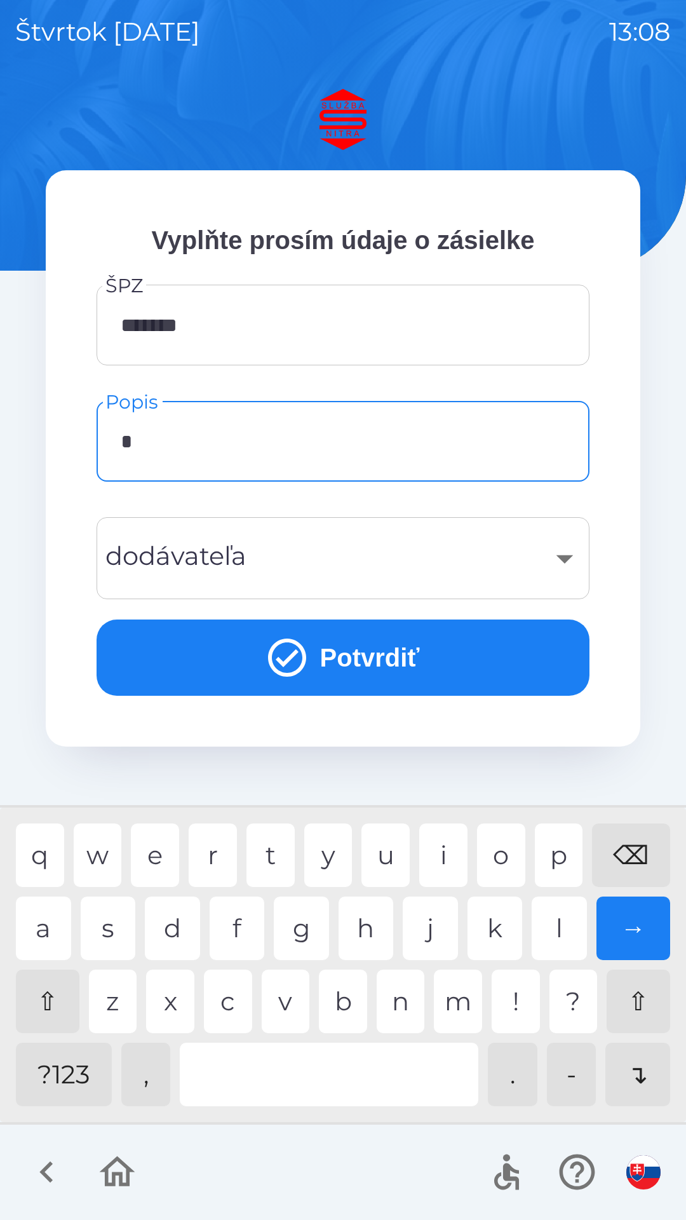
click at [289, 1005] on div "v" at bounding box center [286, 1002] width 48 height 64
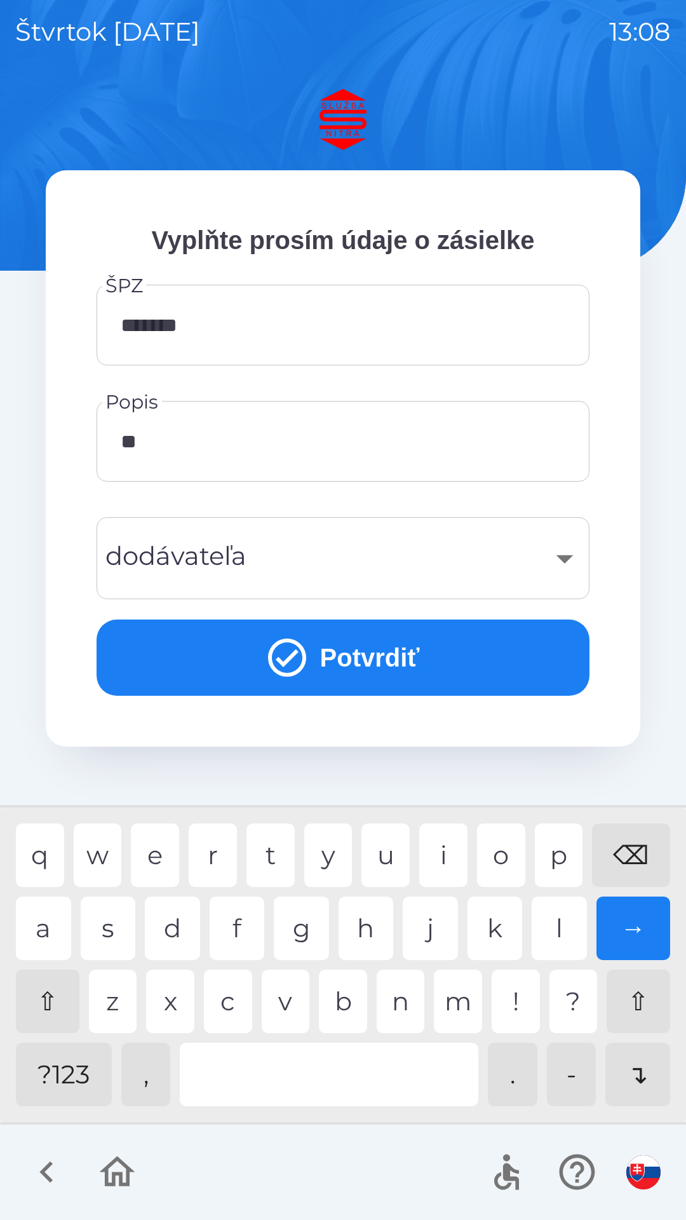
click at [222, 853] on div "r" at bounding box center [213, 855] width 48 height 64
click at [159, 853] on div "e" at bounding box center [155, 855] width 48 height 64
type input "******"
click at [41, 934] on div "a" at bounding box center [43, 929] width 55 height 64
click at [159, 546] on div "​" at bounding box center [343, 557] width 463 height 51
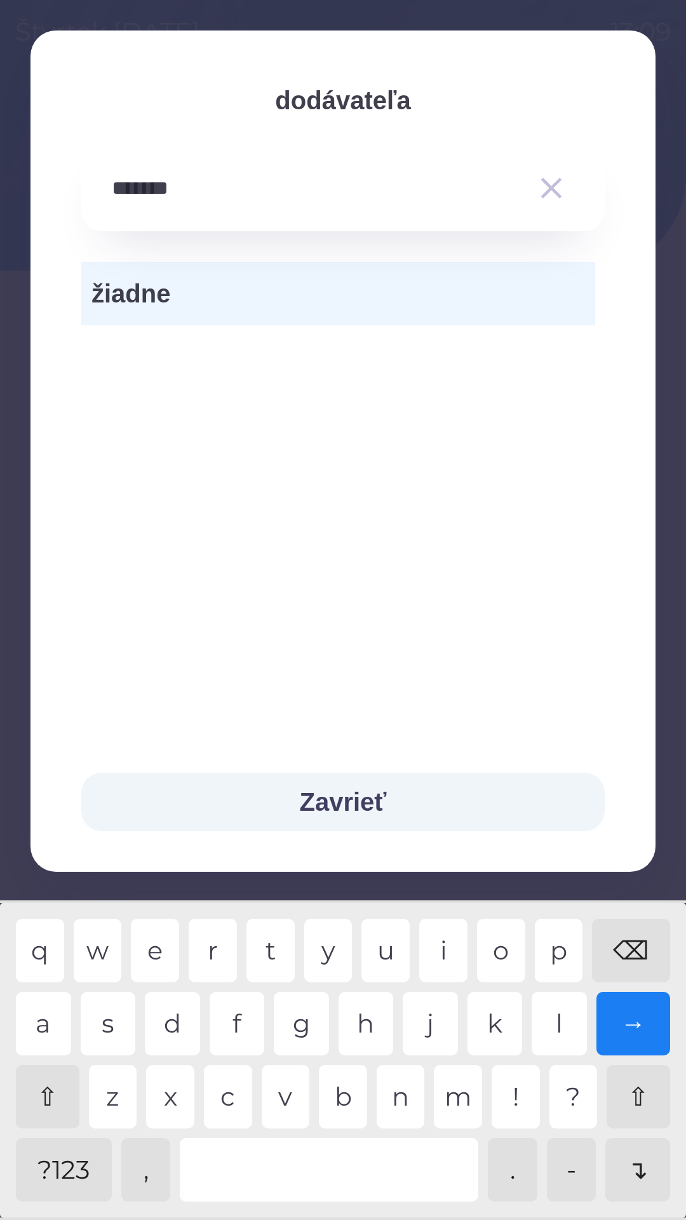
click at [48, 1024] on div "a" at bounding box center [43, 1024] width 55 height 64
click at [111, 1026] on div "s" at bounding box center [108, 1024] width 55 height 64
type input "*********"
click at [273, 946] on div "t" at bounding box center [271, 951] width 48 height 64
click at [616, 1019] on div "→" at bounding box center [634, 1024] width 74 height 64
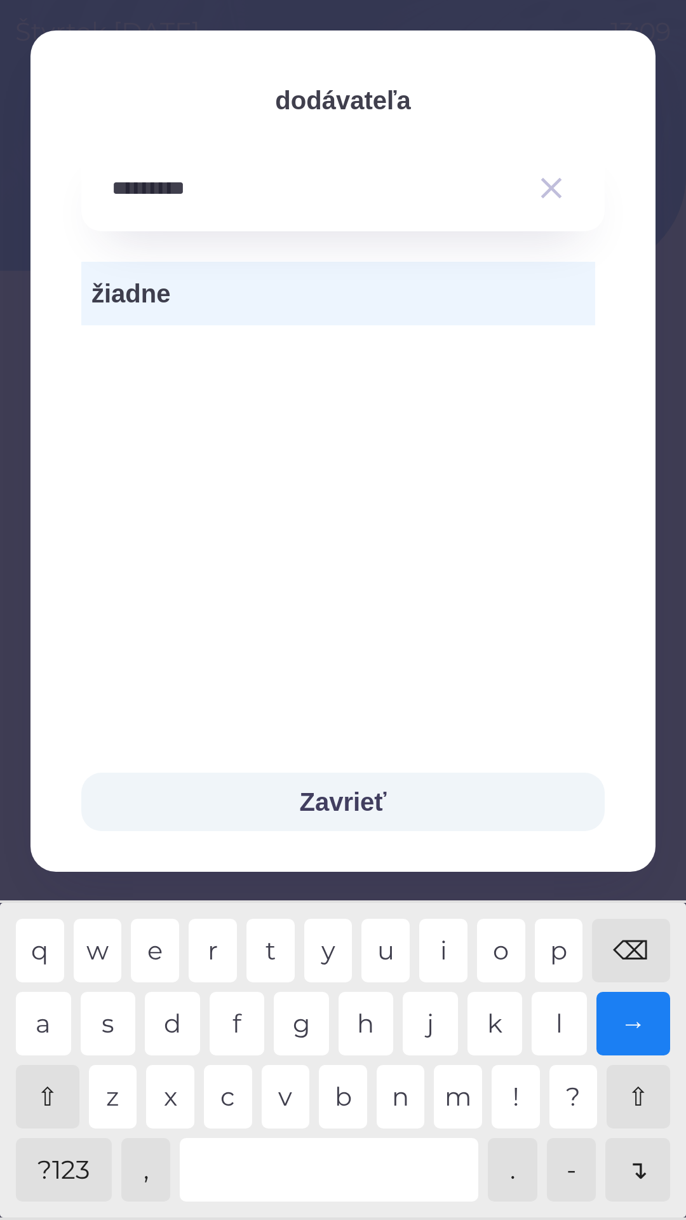
click at [625, 1024] on div "→" at bounding box center [634, 1024] width 74 height 64
click at [355, 803] on button "Zavrieť" at bounding box center [343, 802] width 524 height 58
